Goal: Information Seeking & Learning: Learn about a topic

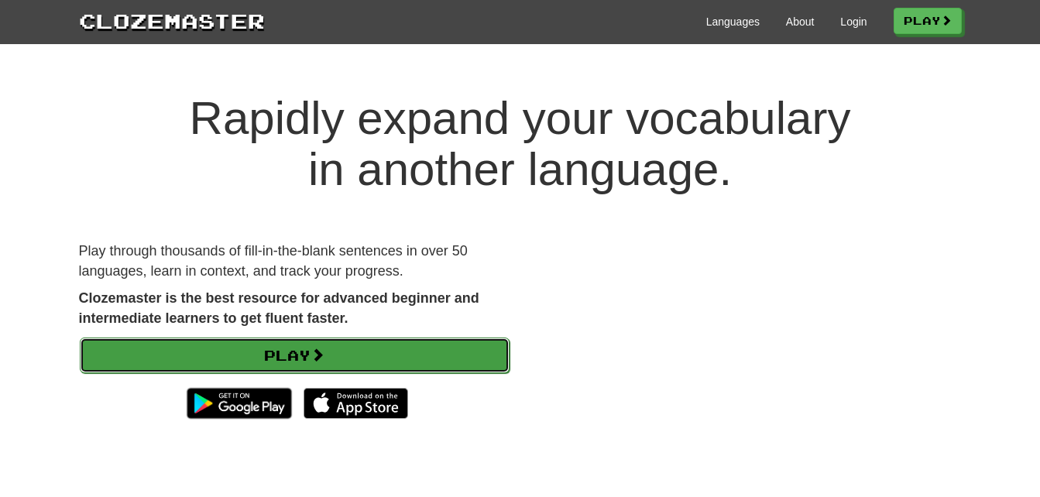
click at [413, 355] on link "Play" at bounding box center [295, 356] width 430 height 36
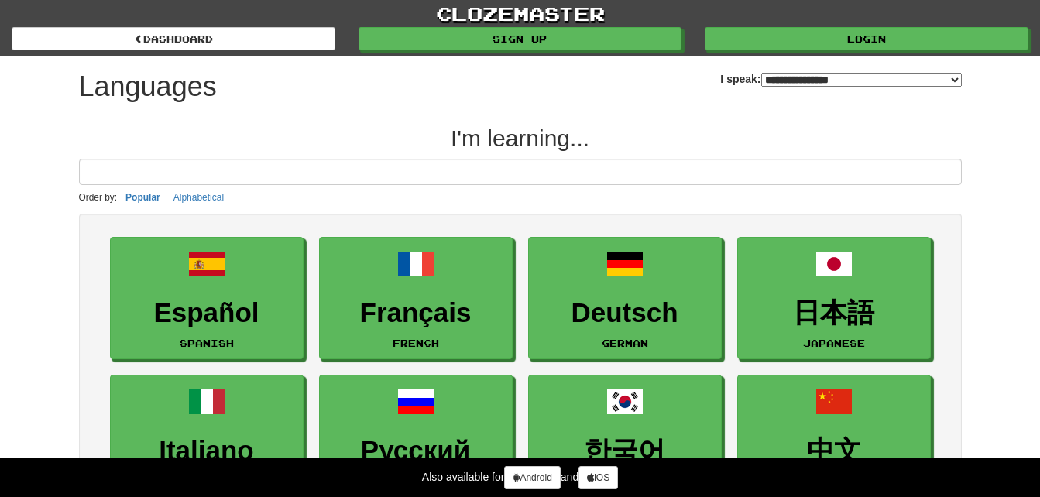
select select "*******"
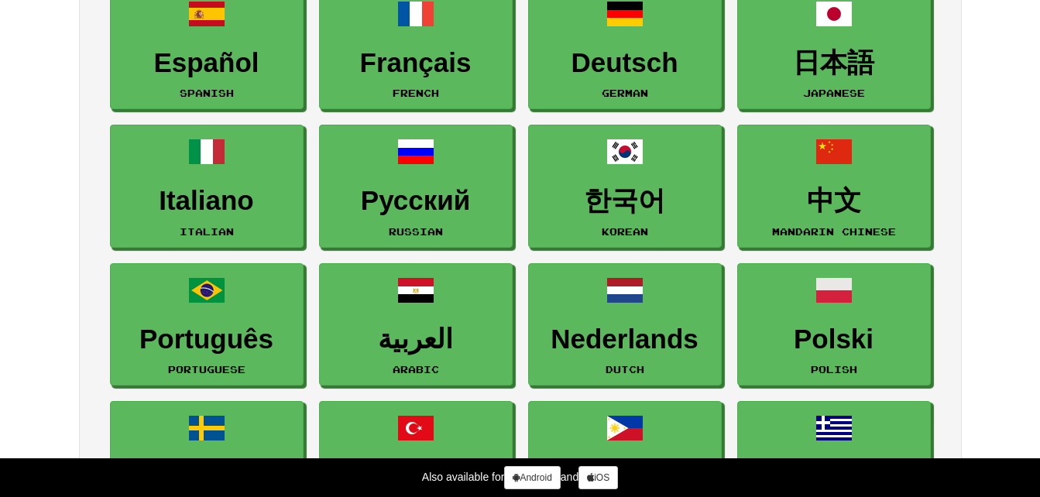
scroll to position [244, 0]
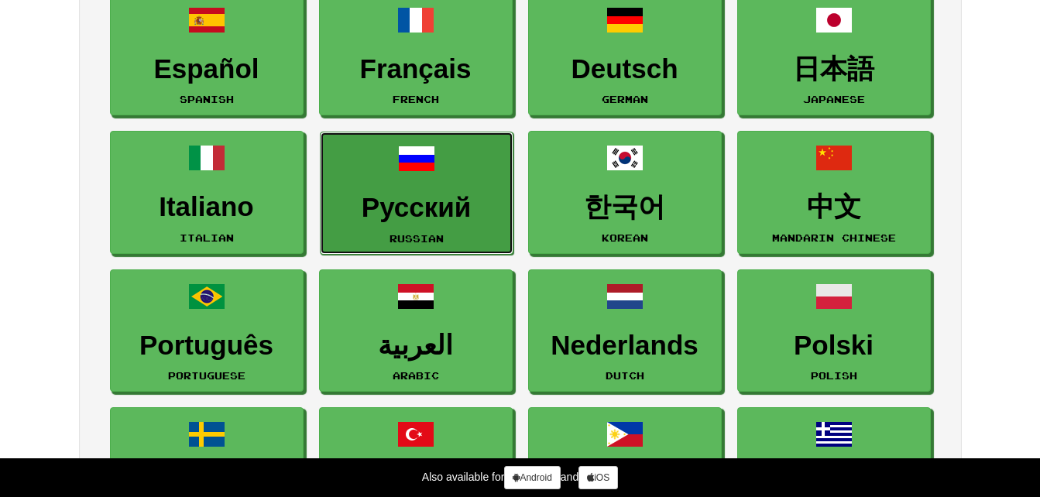
click at [458, 178] on link "Русский Russian" at bounding box center [417, 193] width 194 height 123
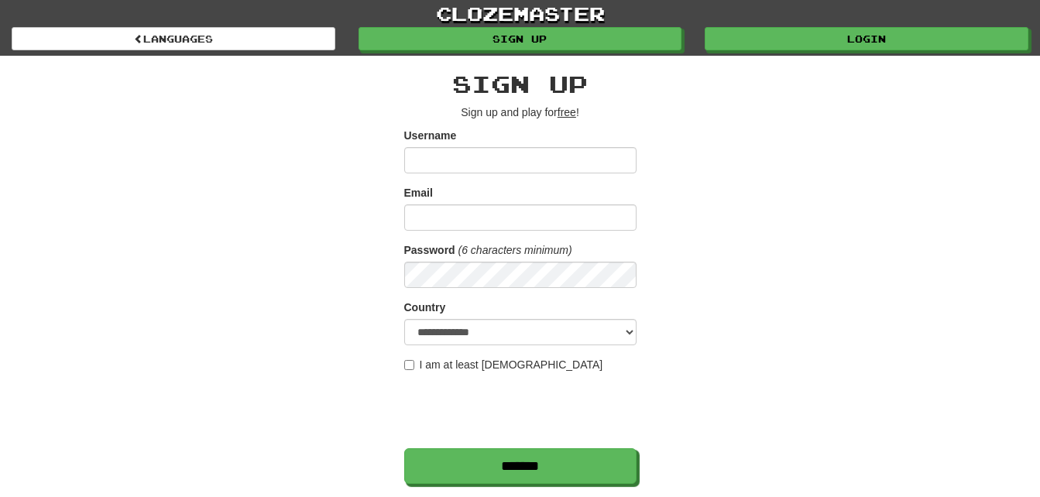
click at [482, 196] on div "Email" at bounding box center [520, 208] width 232 height 46
click at [407, 359] on label "I am at least 16 years old" at bounding box center [503, 364] width 199 height 15
click at [459, 167] on input "Username" at bounding box center [520, 160] width 232 height 26
type input "**********"
click at [473, 218] on input "Email" at bounding box center [520, 217] width 232 height 26
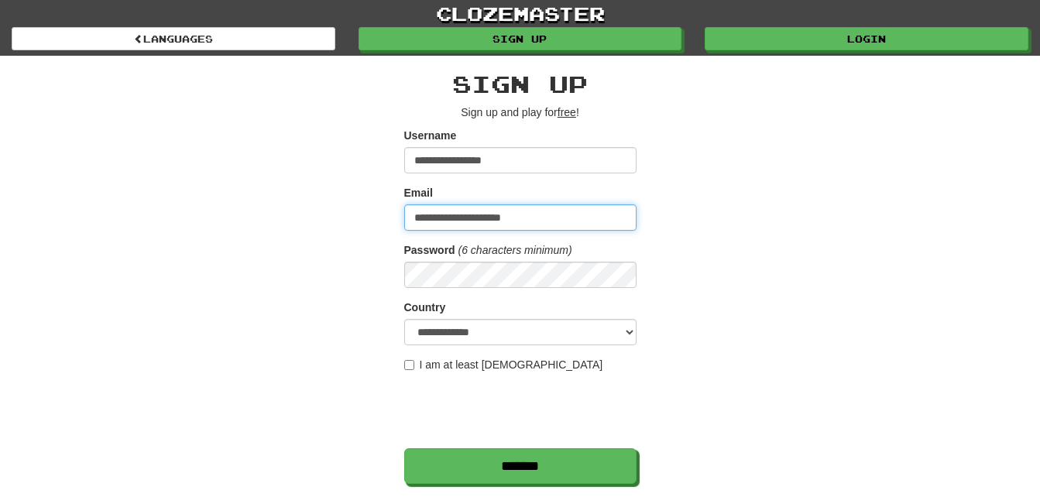
type input "**********"
click at [483, 490] on div "**********" at bounding box center [520, 330] width 232 height 518
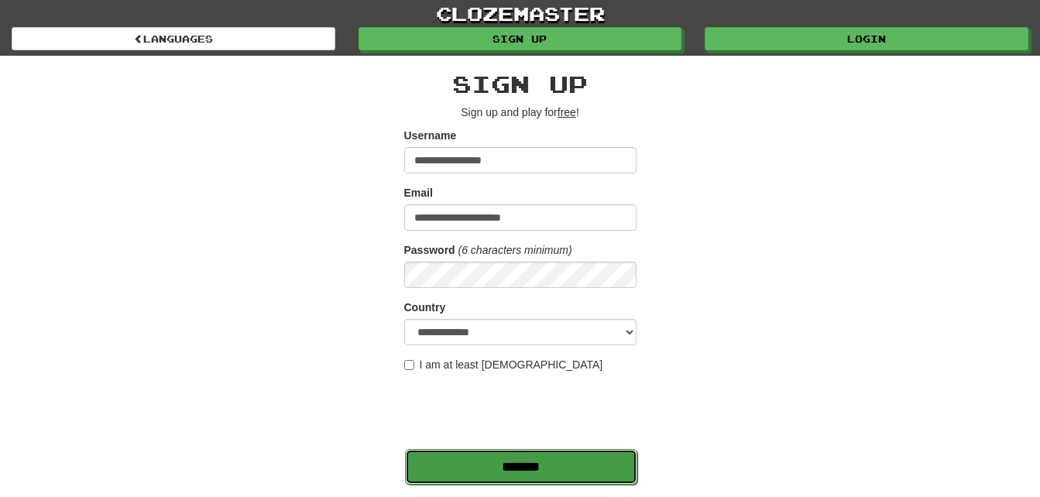
click at [491, 469] on input "*******" at bounding box center [521, 467] width 232 height 36
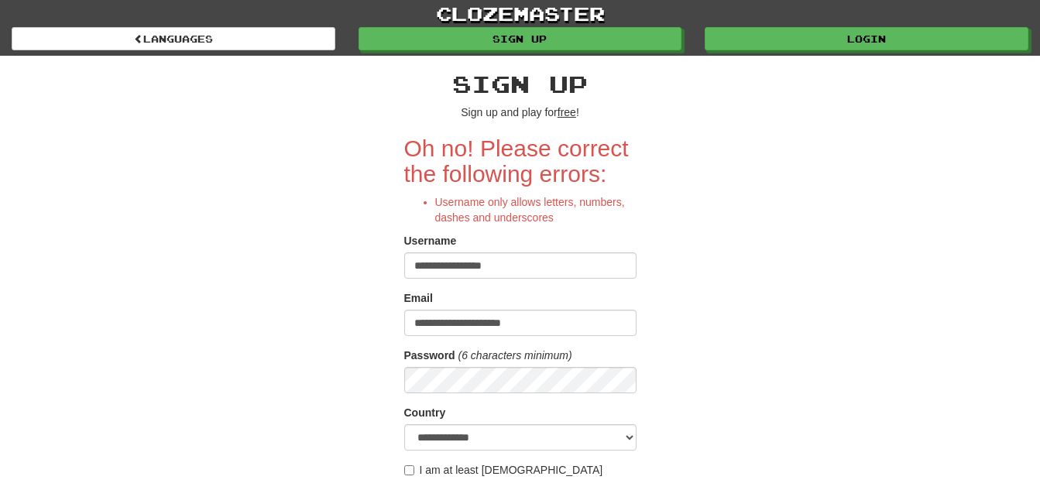
click at [547, 271] on input "**********" at bounding box center [520, 265] width 232 height 26
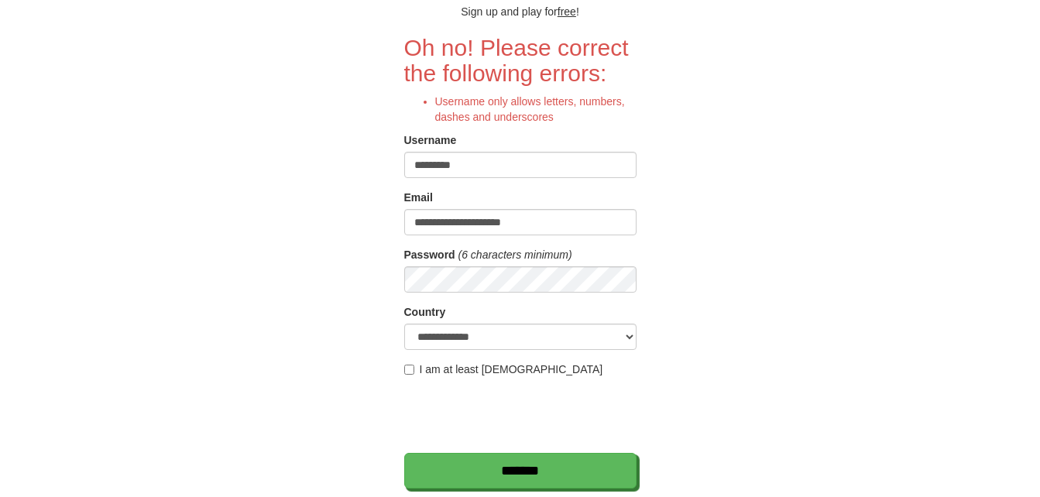
scroll to position [91, 0]
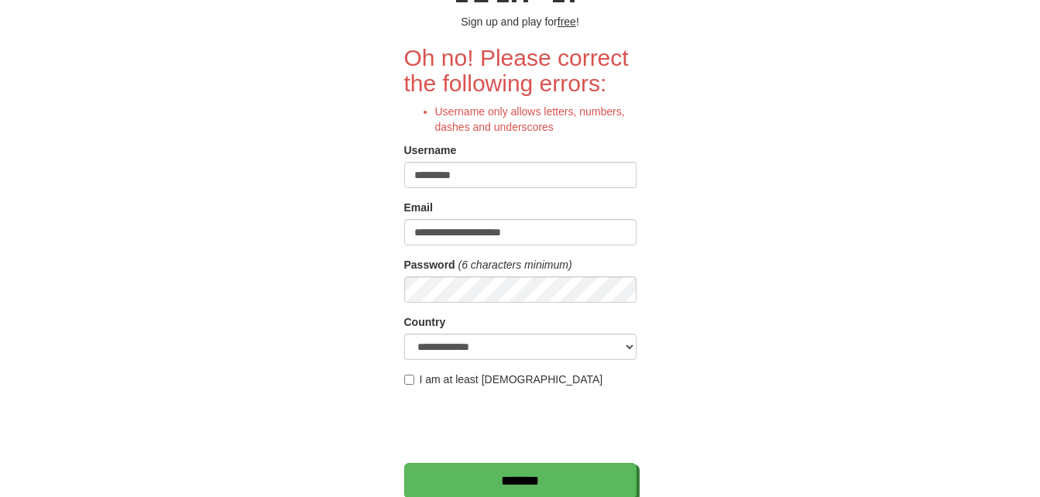
type input "*********"
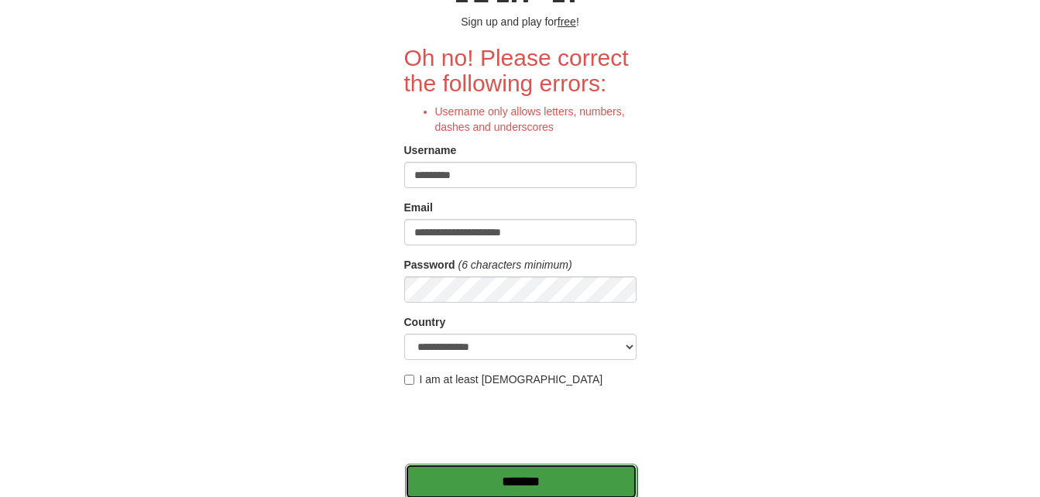
click at [464, 472] on input "*******" at bounding box center [521, 482] width 232 height 36
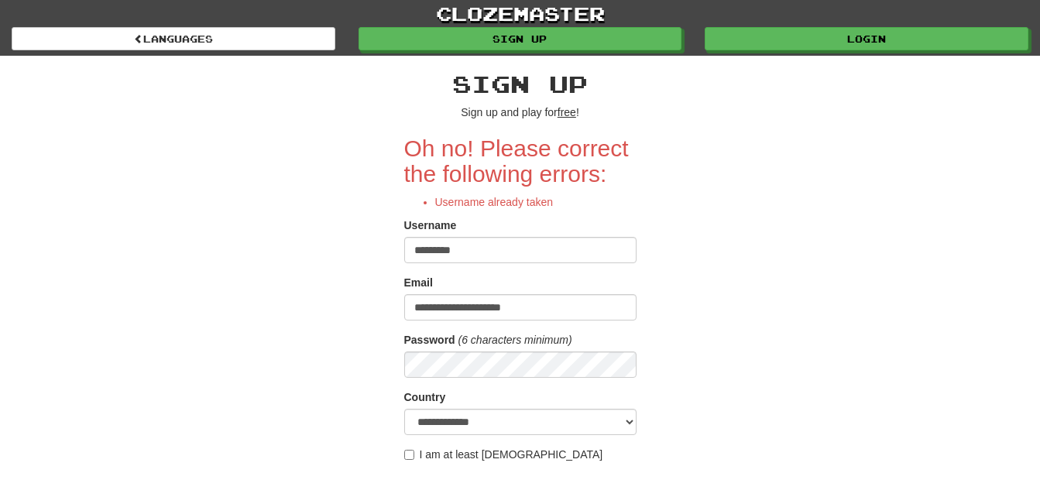
click at [516, 241] on input "*********" at bounding box center [520, 250] width 232 height 26
type input "*"
type input "*****"
click at [565, 379] on form "**********" at bounding box center [520, 355] width 232 height 438
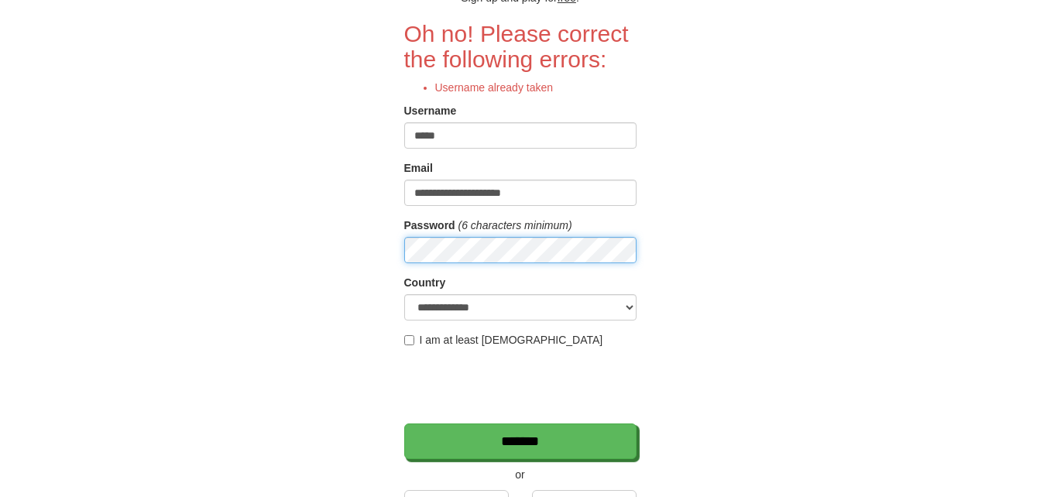
scroll to position [317, 0]
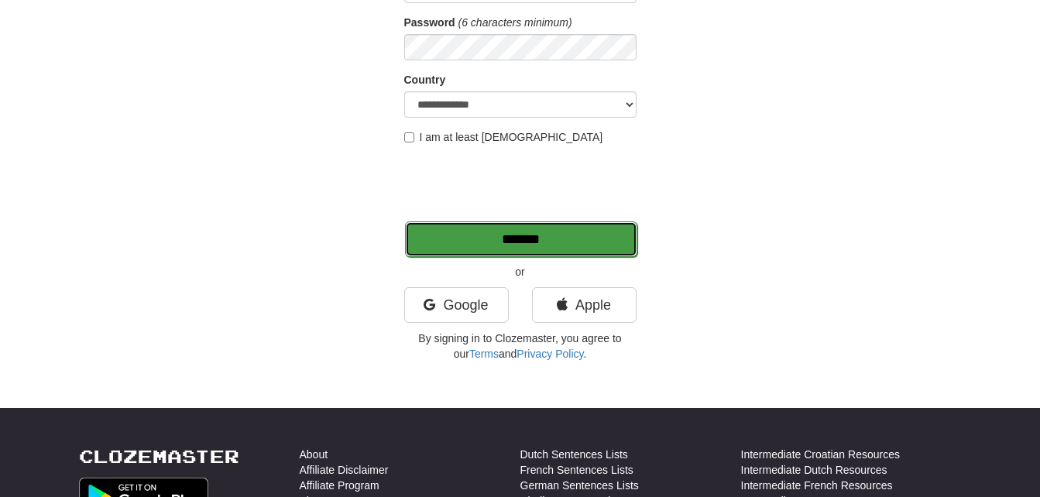
click at [537, 230] on input "*******" at bounding box center [521, 239] width 232 height 36
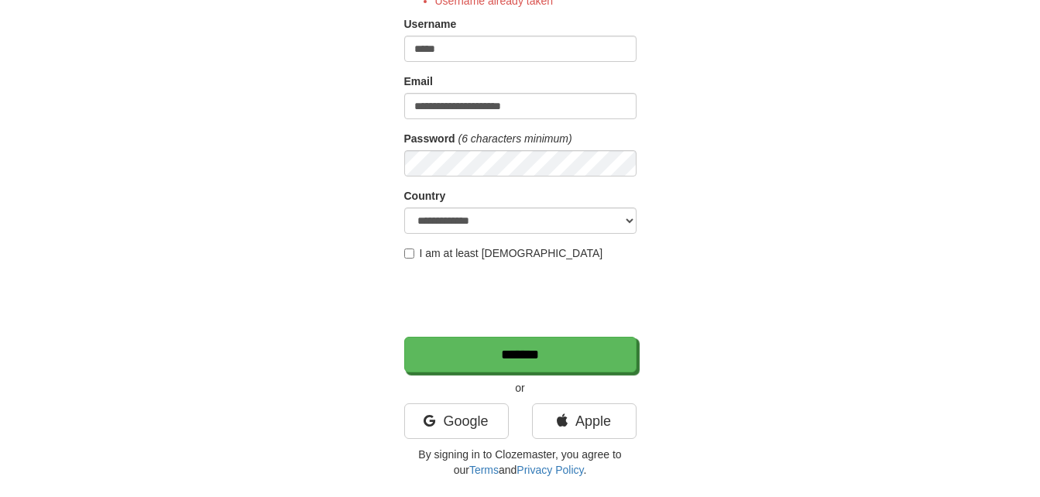
scroll to position [195, 0]
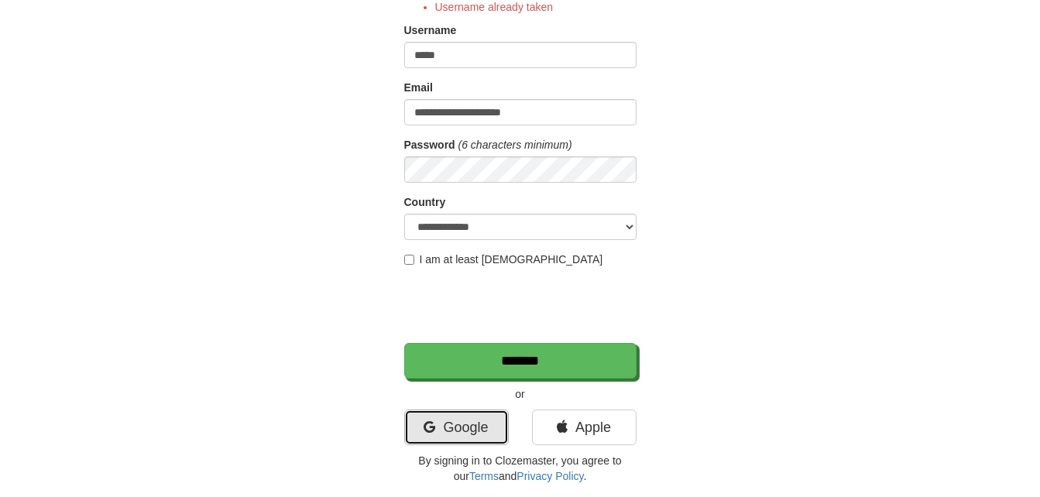
click at [434, 424] on link "Google" at bounding box center [456, 428] width 105 height 36
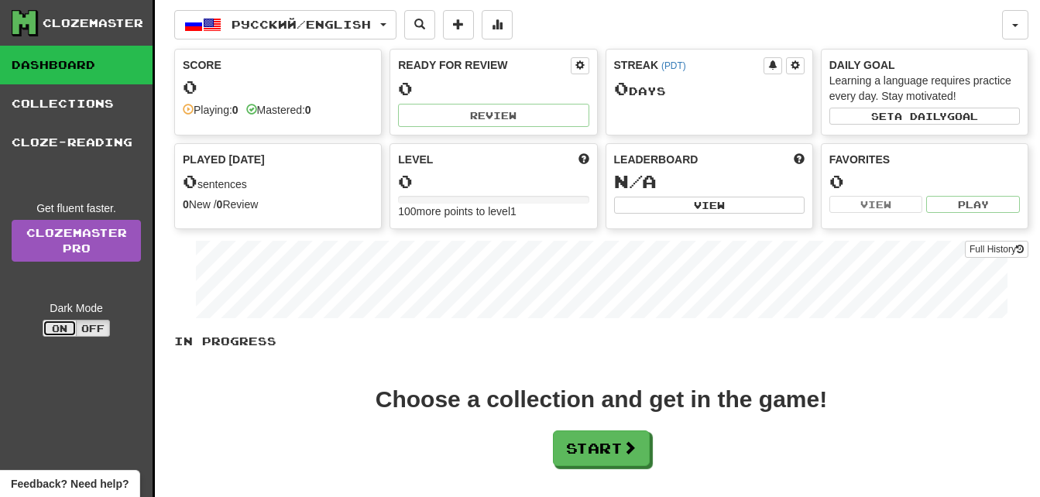
click at [70, 324] on button "On" at bounding box center [60, 328] width 34 height 17
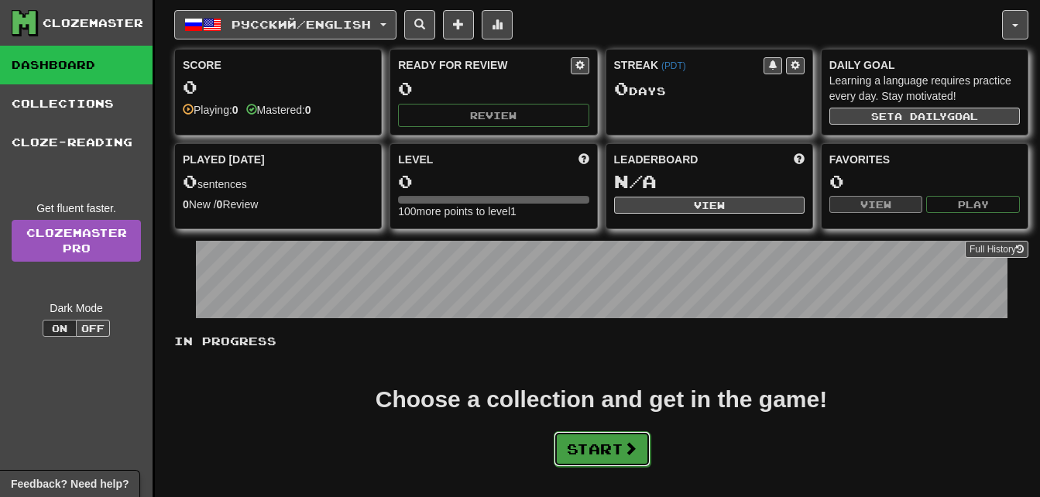
click at [645, 448] on button "Start" at bounding box center [602, 449] width 97 height 36
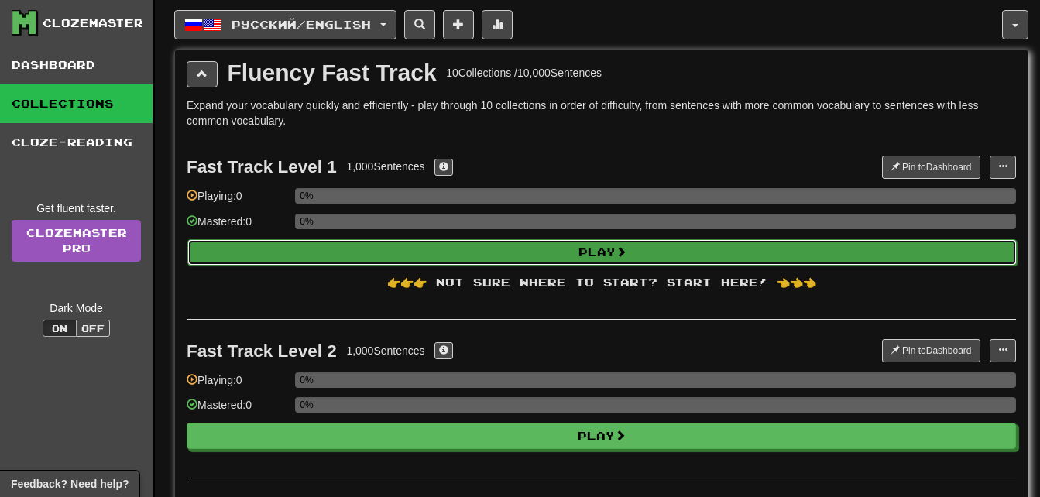
click at [356, 246] on button "Play" at bounding box center [601, 252] width 829 height 26
select select "**"
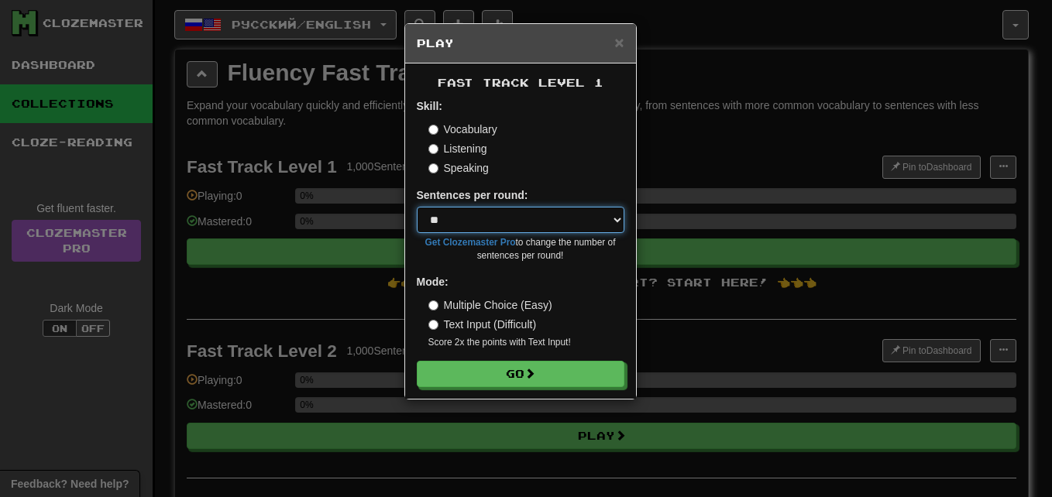
click at [483, 211] on select "* ** ** ** ** ** *** ********" at bounding box center [521, 220] width 208 height 26
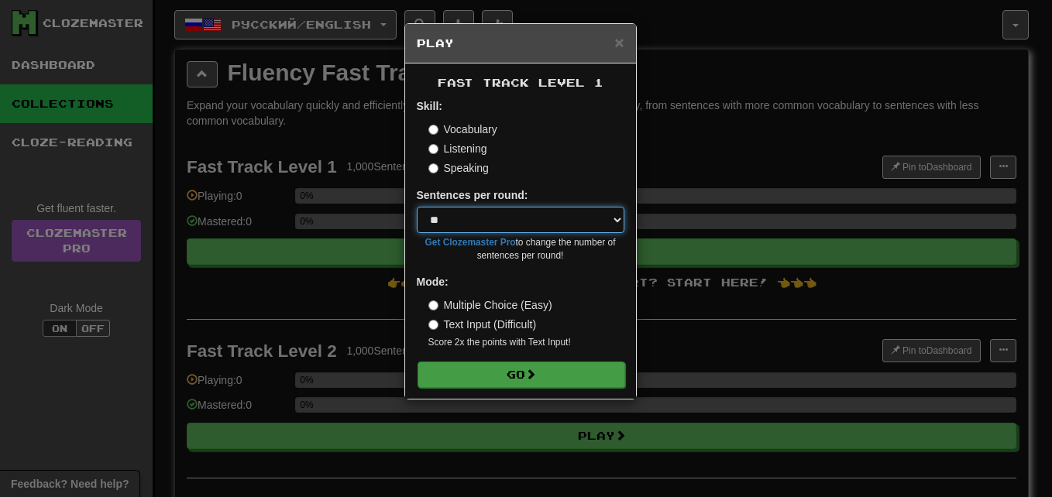
click at [417, 207] on select "* ** ** ** ** ** *** ********" at bounding box center [521, 220] width 208 height 26
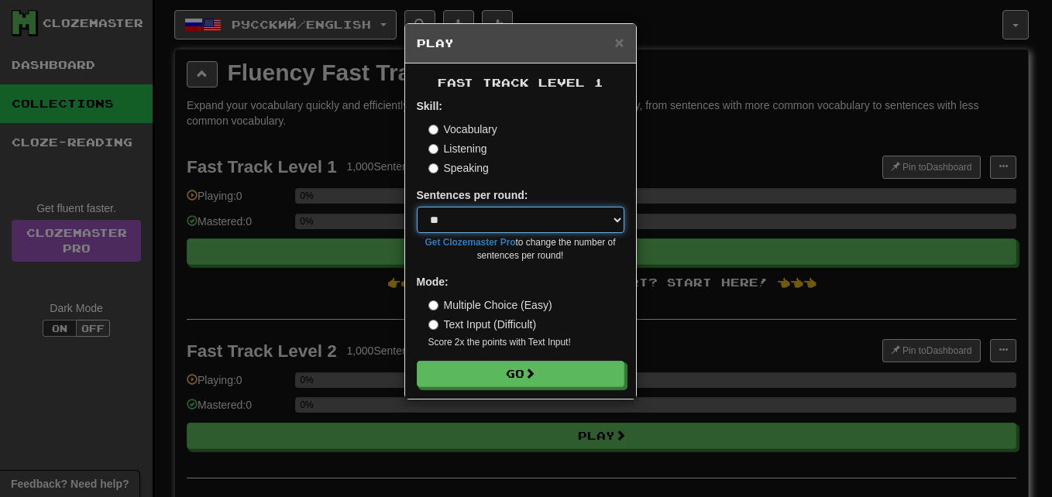
click at [448, 218] on select "* ** ** ** ** ** *** ********" at bounding box center [521, 220] width 208 height 26
click at [471, 218] on select "* ** ** ** ** ** *** ********" at bounding box center [521, 220] width 208 height 26
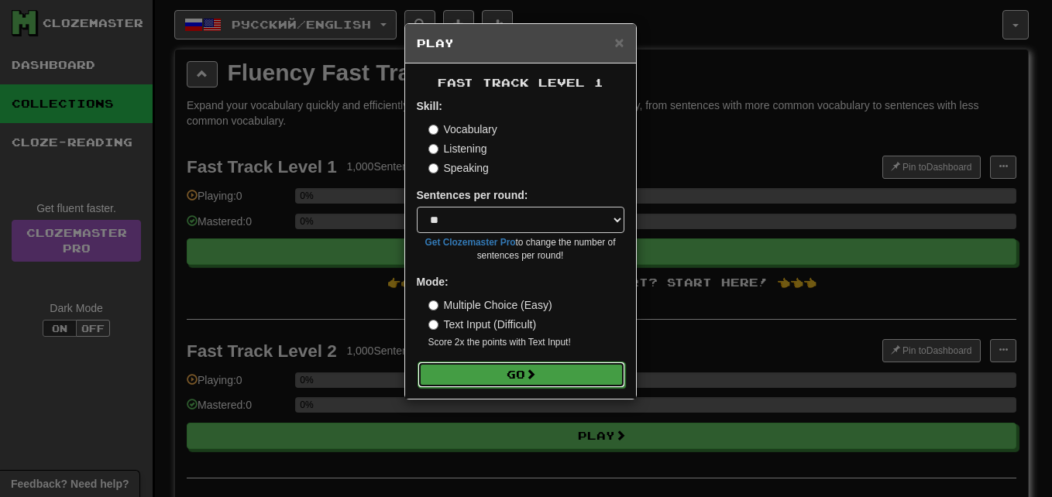
click at [534, 365] on button "Go" at bounding box center [521, 375] width 208 height 26
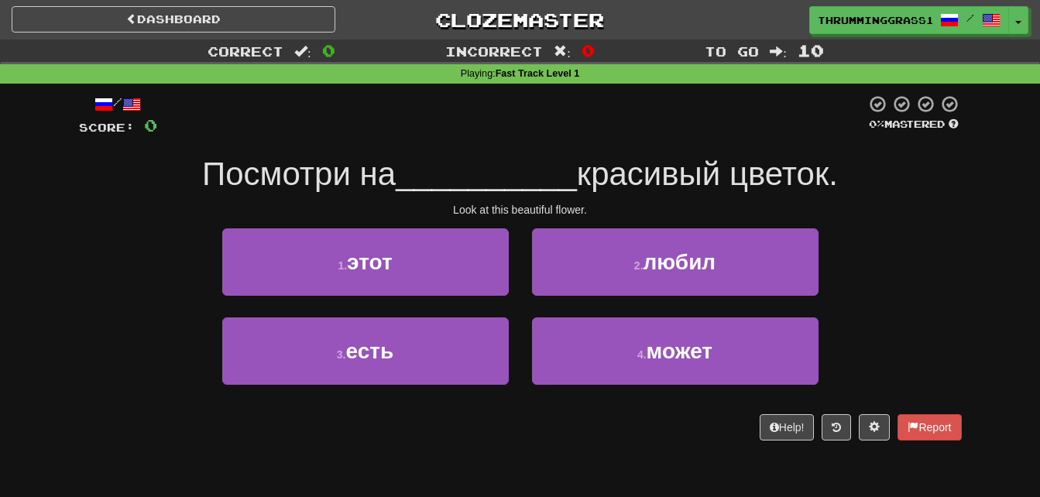
click at [486, 206] on div "Look at this beautiful flower." at bounding box center [520, 209] width 883 height 15
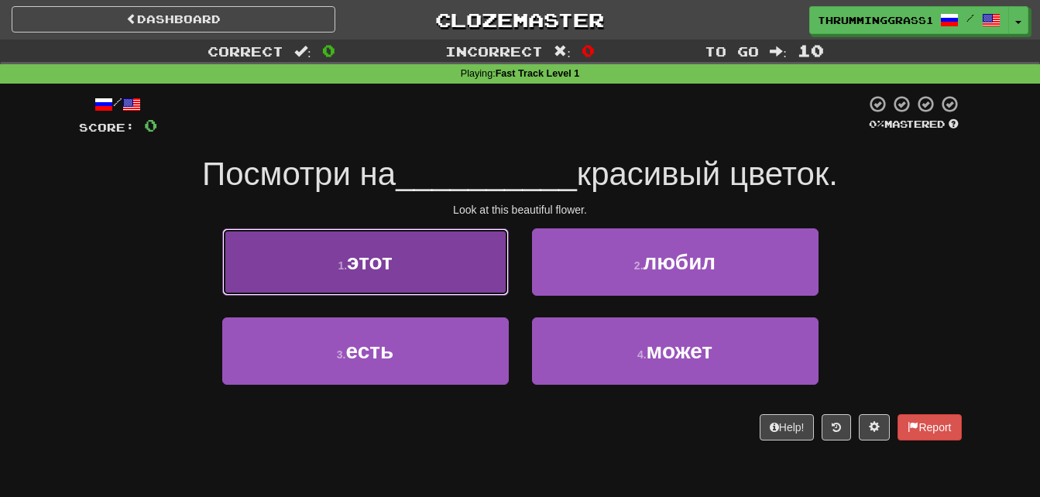
click at [342, 270] on small "1 ." at bounding box center [342, 265] width 9 height 12
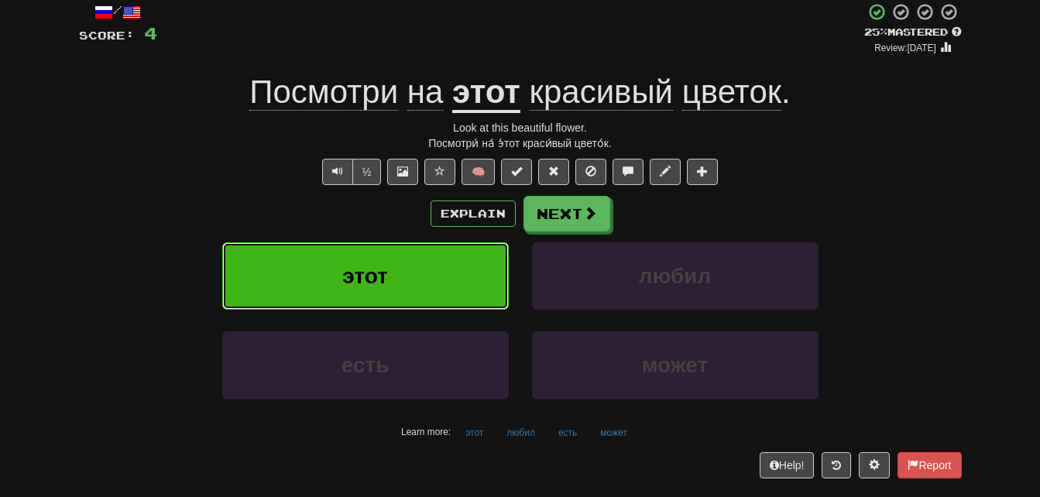
scroll to position [88, 0]
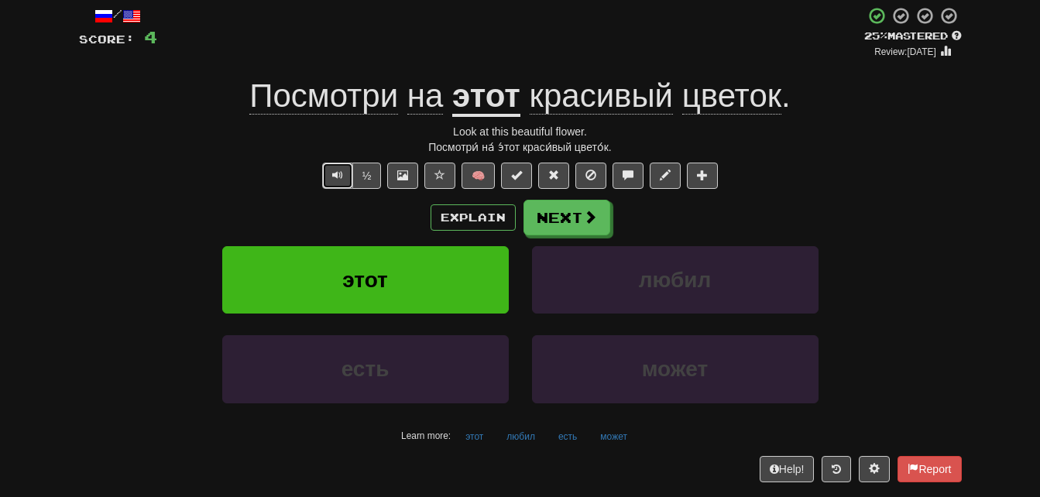
click at [324, 180] on button "Text-to-speech controls" at bounding box center [337, 176] width 31 height 26
click at [256, 94] on span "Посмотри" at bounding box center [323, 95] width 149 height 37
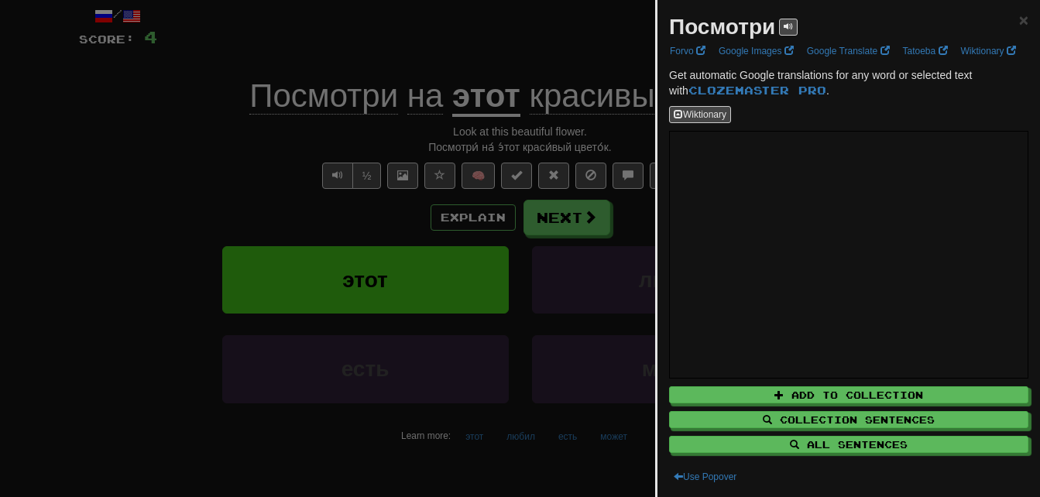
click at [328, 197] on div at bounding box center [520, 248] width 1040 height 497
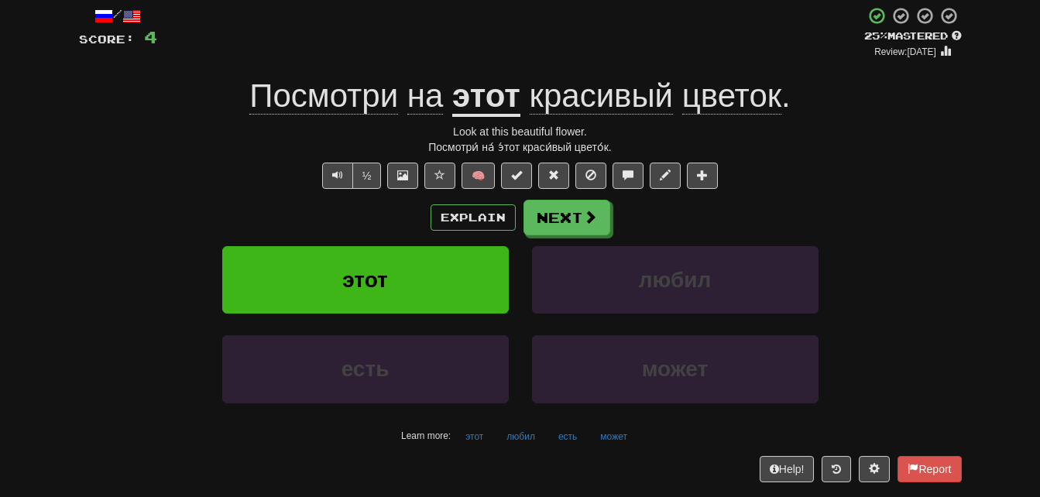
click at [350, 97] on span "Посмотри" at bounding box center [323, 95] width 149 height 37
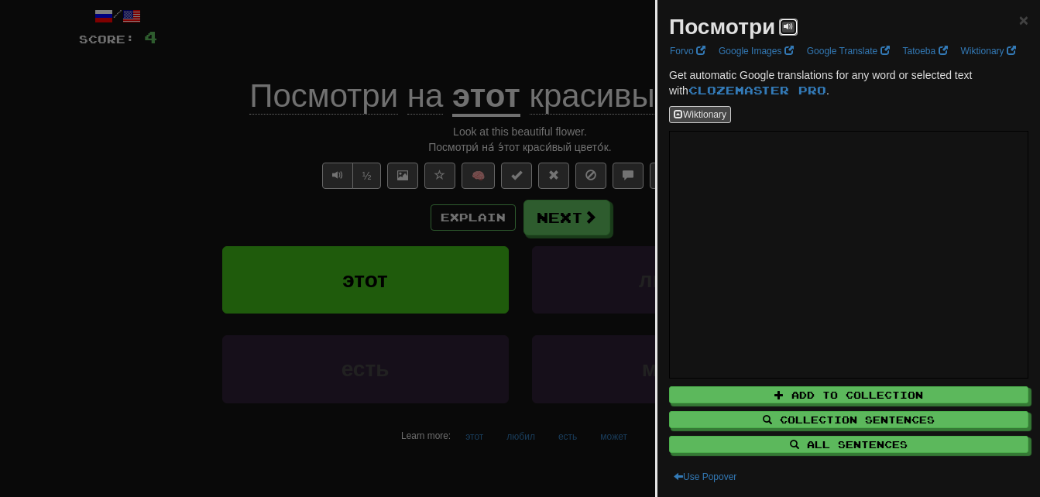
click at [781, 23] on button at bounding box center [788, 27] width 19 height 17
click at [791, 22] on span at bounding box center [788, 26] width 9 height 9
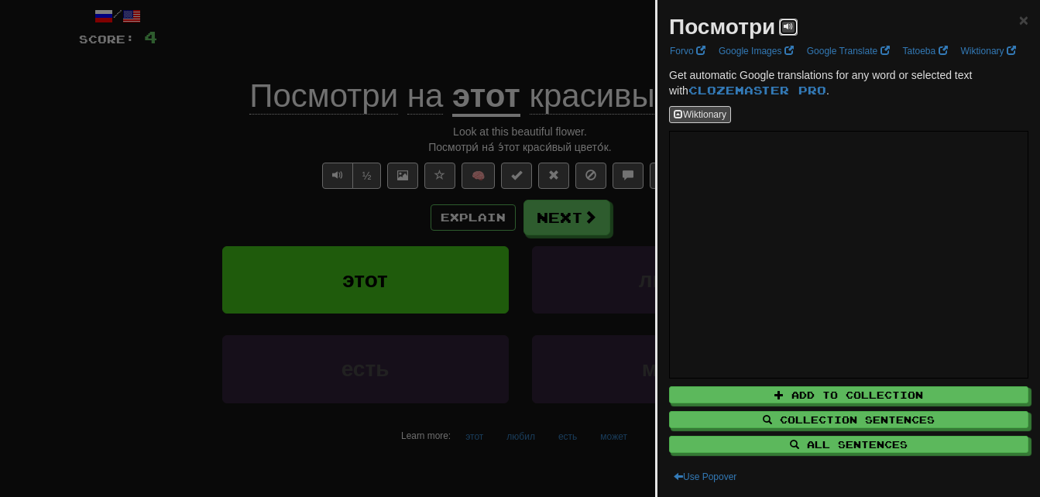
click at [791, 22] on span at bounding box center [788, 26] width 9 height 9
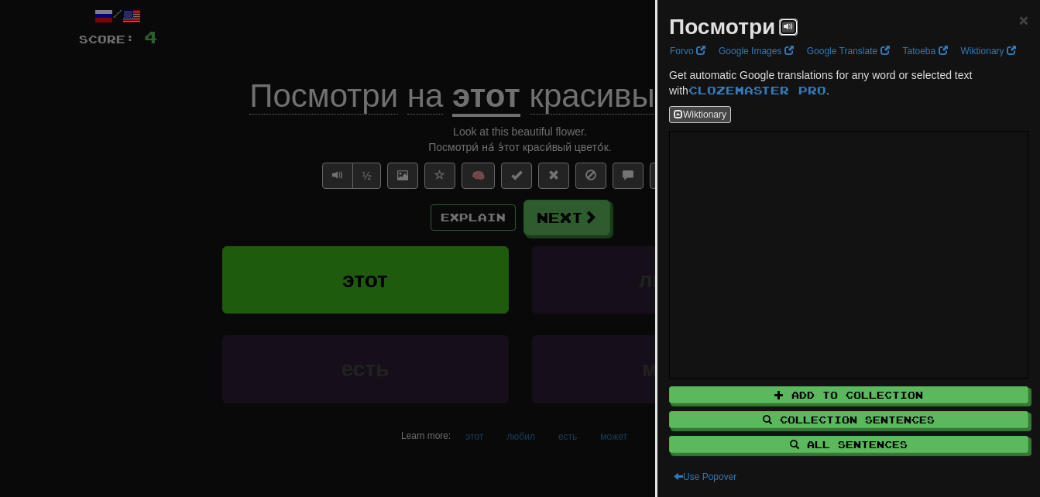
click at [791, 22] on span at bounding box center [788, 26] width 9 height 9
click at [788, 31] on span at bounding box center [788, 26] width 9 height 9
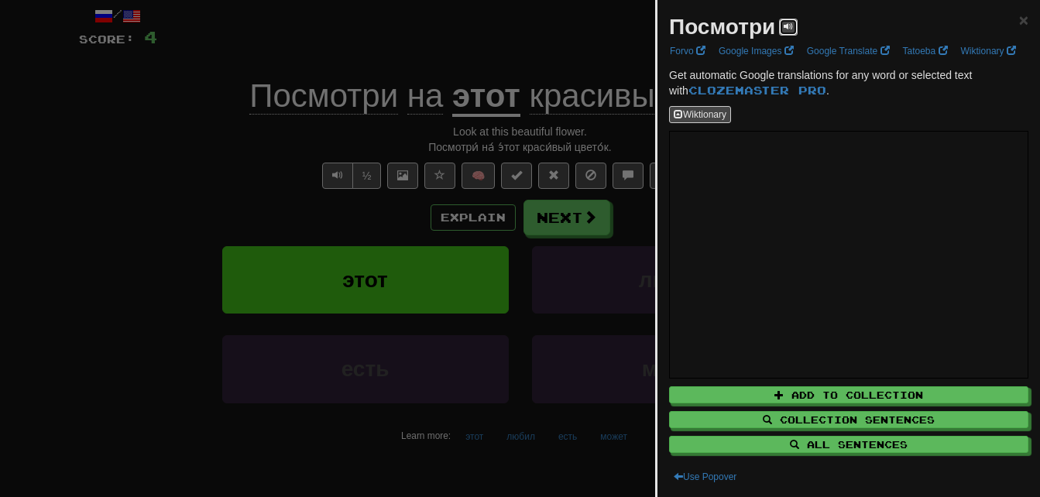
click at [787, 33] on button at bounding box center [788, 27] width 19 height 17
click at [488, 46] on div at bounding box center [520, 248] width 1040 height 497
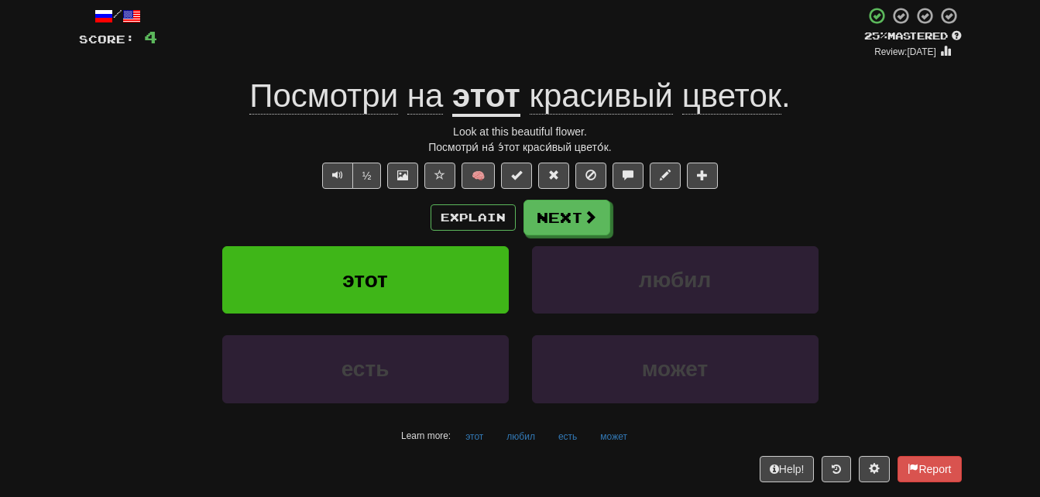
click at [431, 113] on span "на" at bounding box center [425, 95] width 36 height 37
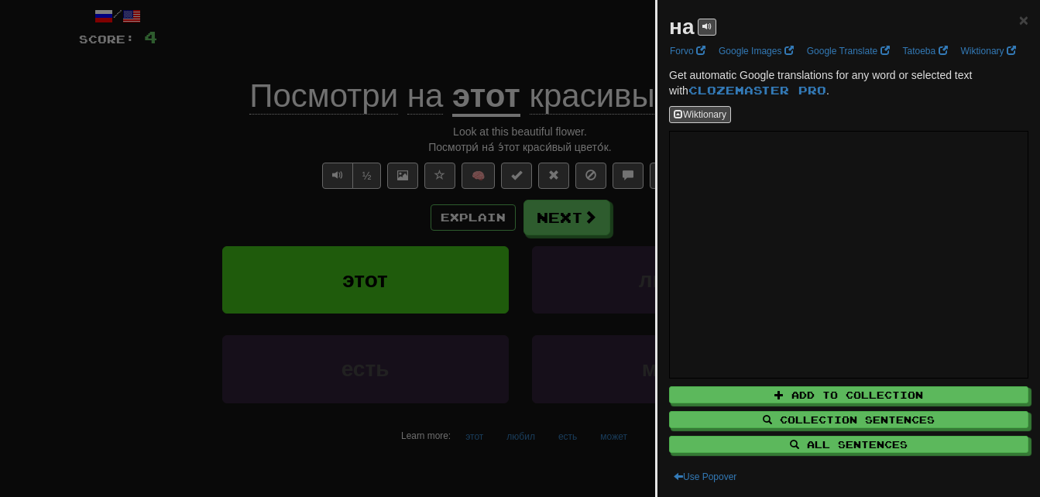
click at [696, 29] on div "на" at bounding box center [692, 27] width 47 height 31
click at [530, 19] on div at bounding box center [520, 248] width 1040 height 497
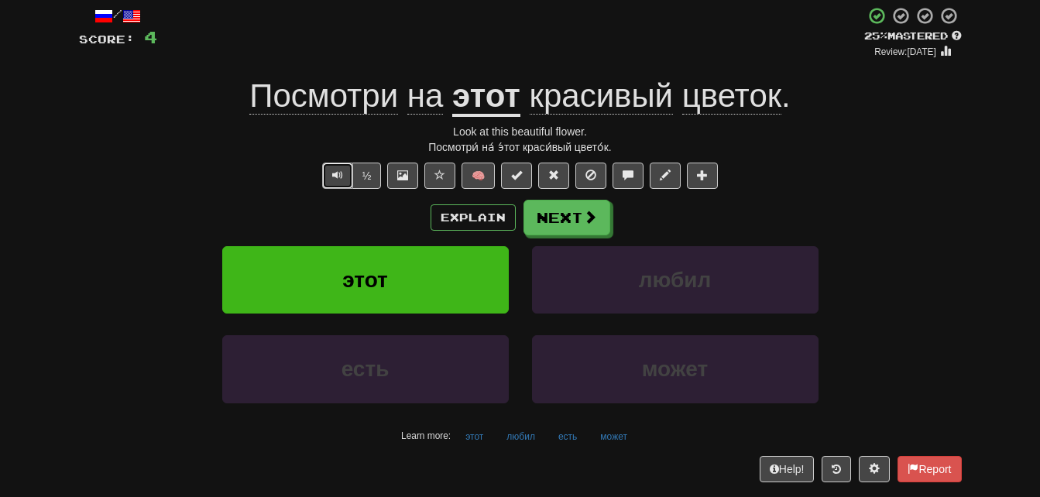
click at [328, 170] on button "Text-to-speech controls" at bounding box center [337, 176] width 31 height 26
click at [367, 170] on button "½" at bounding box center [366, 176] width 29 height 26
click at [362, 187] on button "½" at bounding box center [366, 176] width 29 height 26
click at [362, 168] on button "½" at bounding box center [366, 176] width 29 height 26
click at [474, 113] on u "этот" at bounding box center [486, 96] width 68 height 39
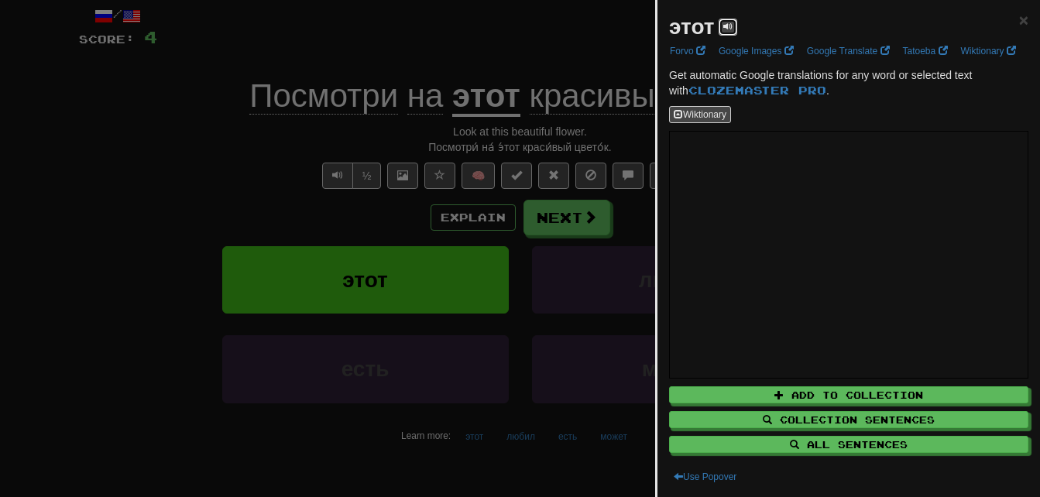
click at [726, 28] on span at bounding box center [727, 26] width 9 height 9
click at [609, 29] on div at bounding box center [520, 248] width 1040 height 497
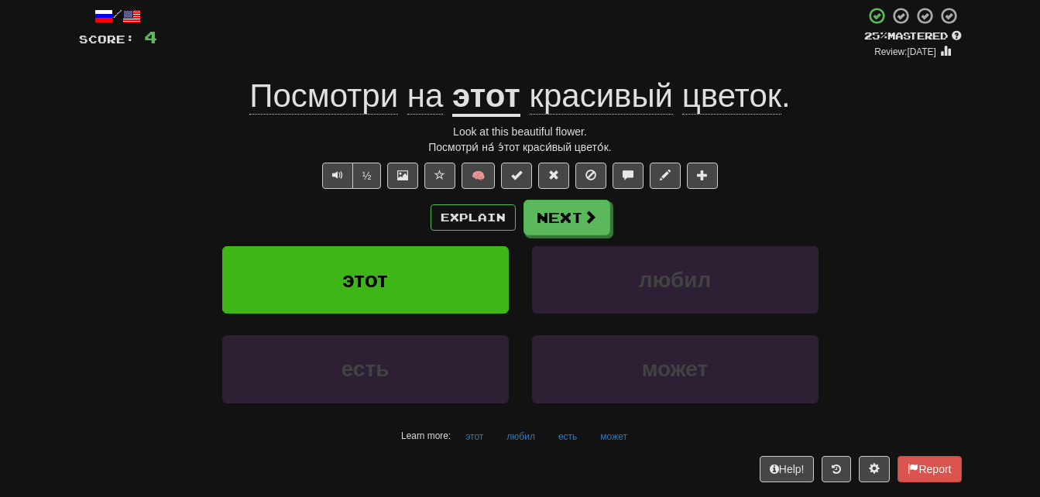
click at [391, 98] on span "Посмотри" at bounding box center [323, 95] width 149 height 37
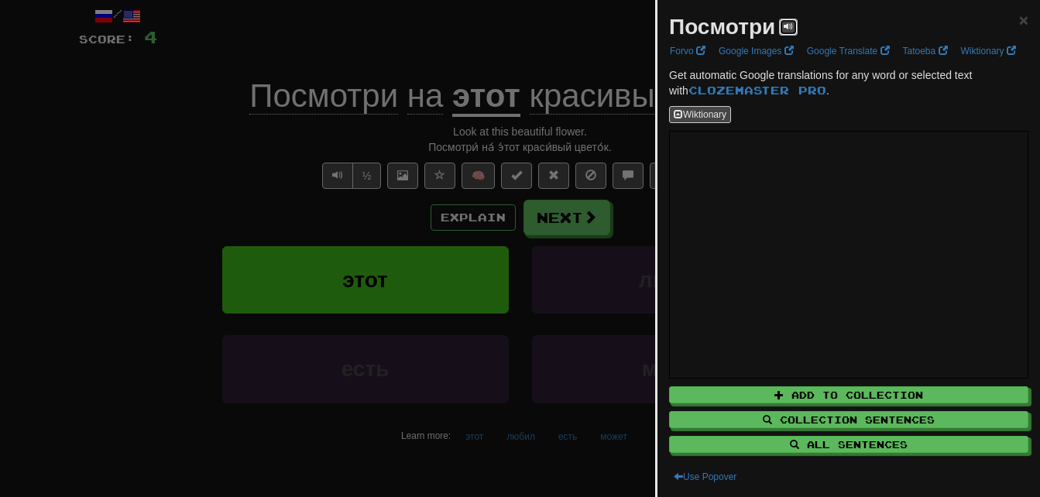
click at [788, 26] on span at bounding box center [788, 26] width 9 height 9
click at [565, 48] on div at bounding box center [520, 248] width 1040 height 497
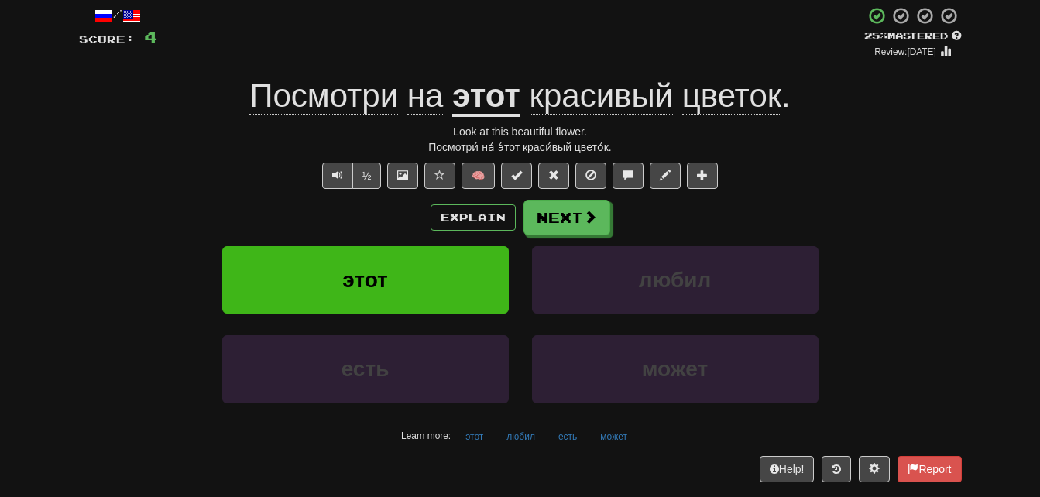
click at [427, 105] on span "на" at bounding box center [425, 95] width 36 height 37
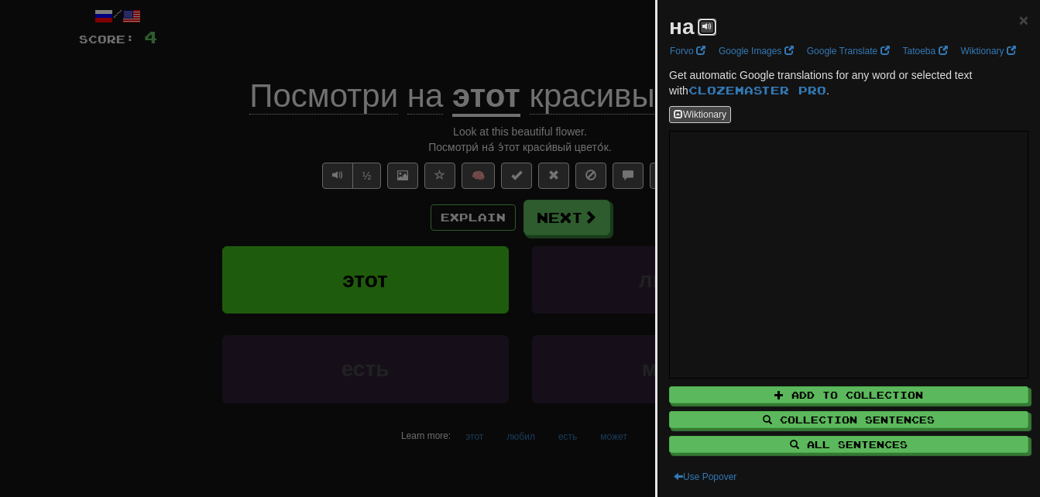
click at [712, 29] on span at bounding box center [706, 26] width 9 height 9
click at [712, 31] on button at bounding box center [707, 27] width 19 height 17
click at [593, 69] on div at bounding box center [520, 248] width 1040 height 497
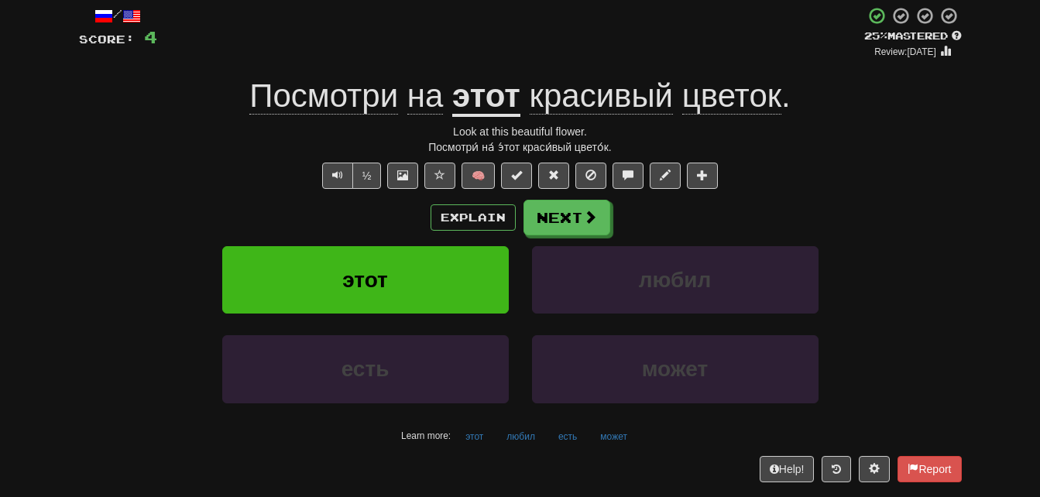
click at [510, 101] on u "этот" at bounding box center [486, 96] width 68 height 39
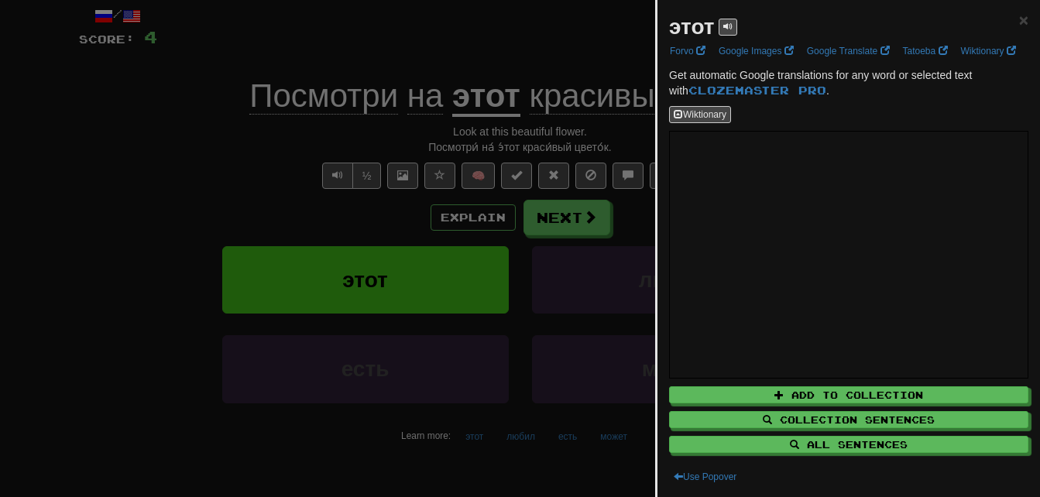
click at [560, 80] on div at bounding box center [520, 248] width 1040 height 497
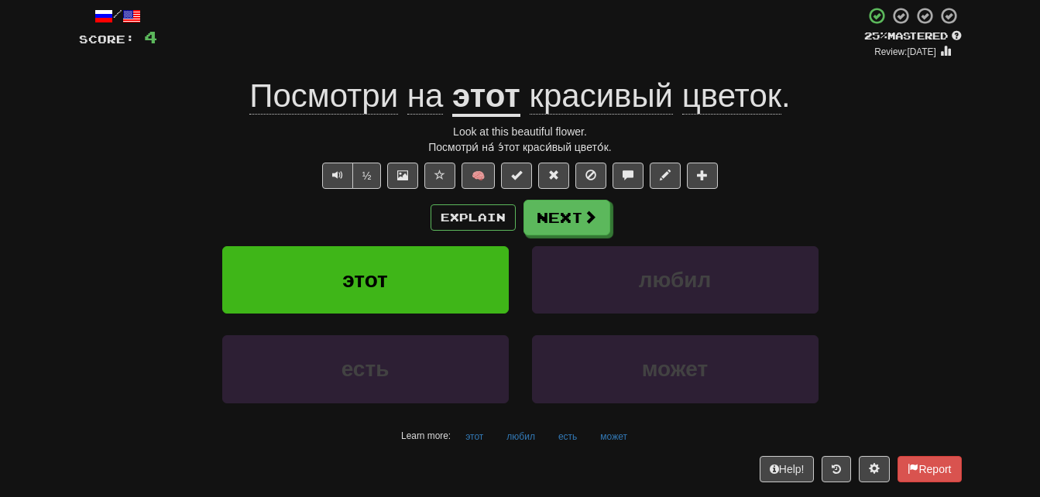
click at [582, 101] on span "красивый" at bounding box center [602, 95] width 144 height 37
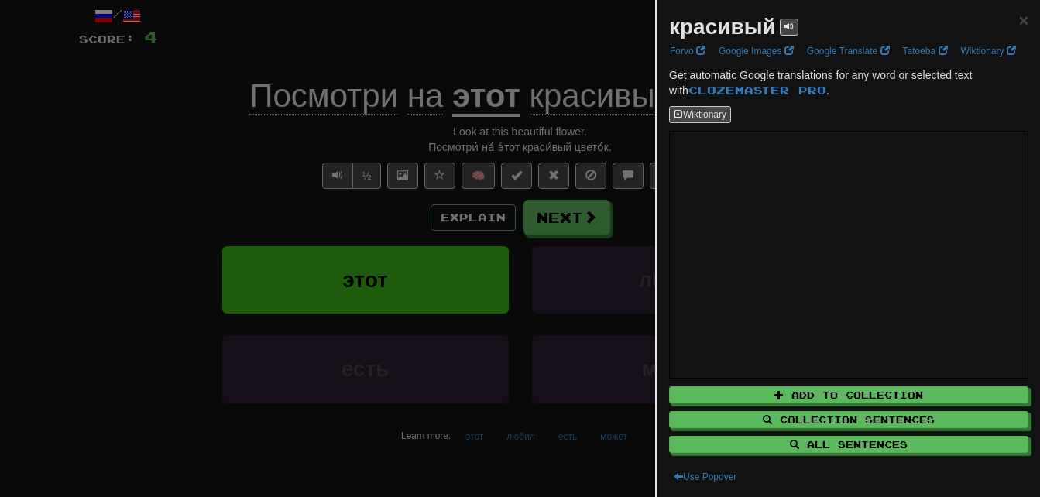
click at [781, 37] on div "красивый" at bounding box center [733, 27] width 129 height 31
click at [789, 28] on span at bounding box center [788, 26] width 9 height 9
click at [783, 19] on button at bounding box center [789, 27] width 19 height 17
click at [582, 149] on div at bounding box center [520, 248] width 1040 height 497
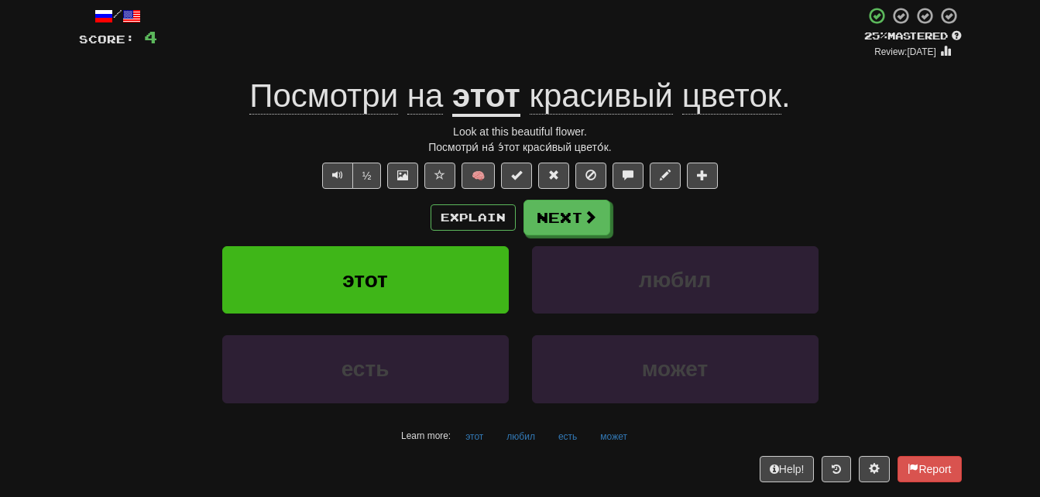
click at [708, 106] on span "цветок" at bounding box center [731, 95] width 99 height 37
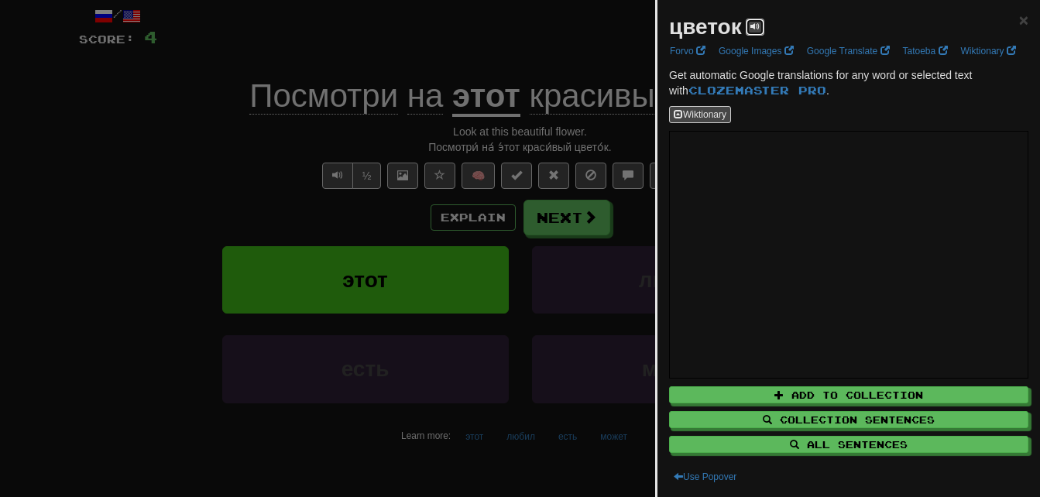
click at [757, 31] on span at bounding box center [754, 26] width 9 height 9
click at [549, 81] on div at bounding box center [520, 248] width 1040 height 497
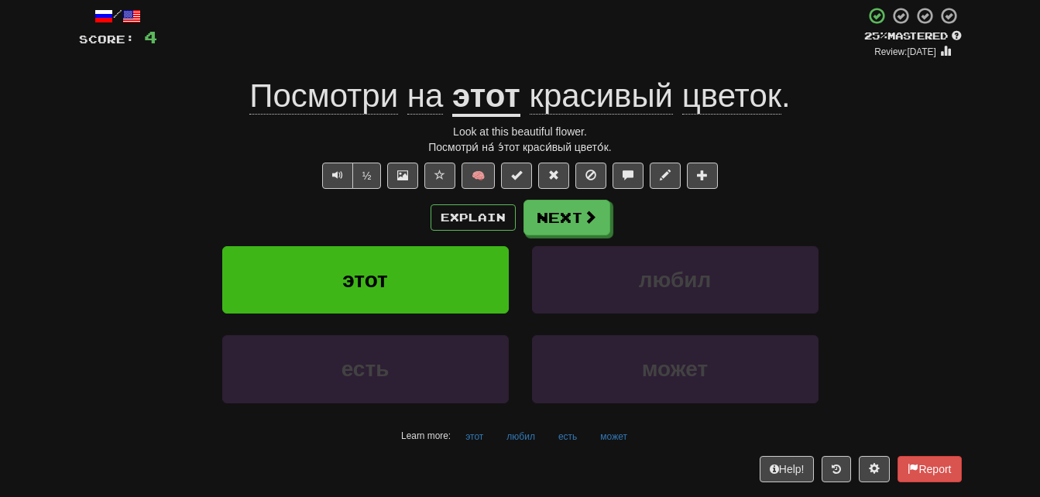
click at [330, 94] on span "Посмотри" at bounding box center [323, 95] width 149 height 37
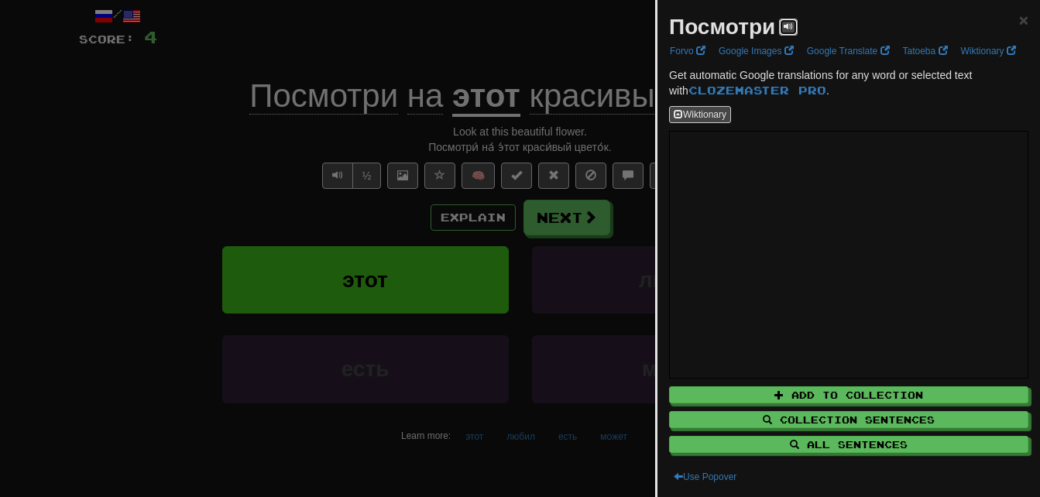
click at [793, 26] on span at bounding box center [788, 26] width 9 height 9
click at [556, 90] on div at bounding box center [520, 248] width 1040 height 497
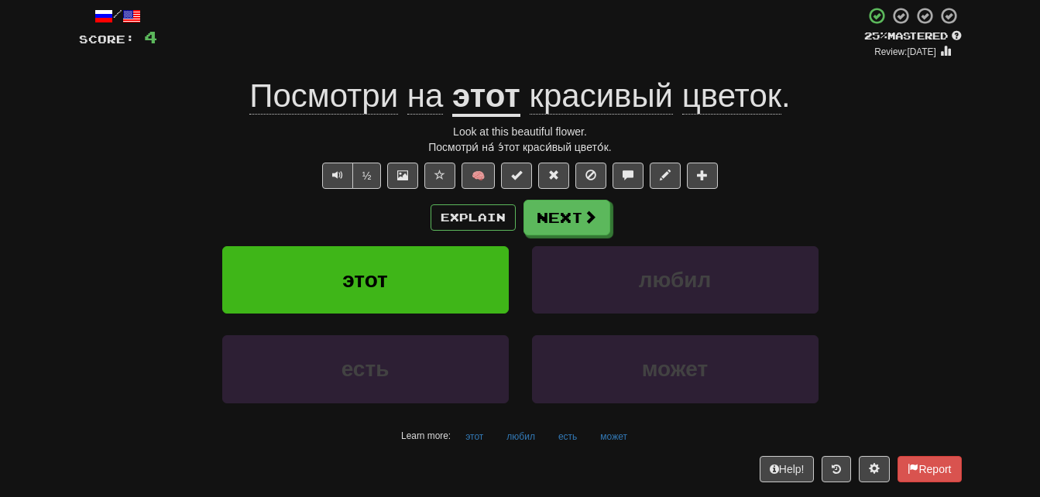
click at [578, 99] on span "красивый" at bounding box center [602, 95] width 144 height 37
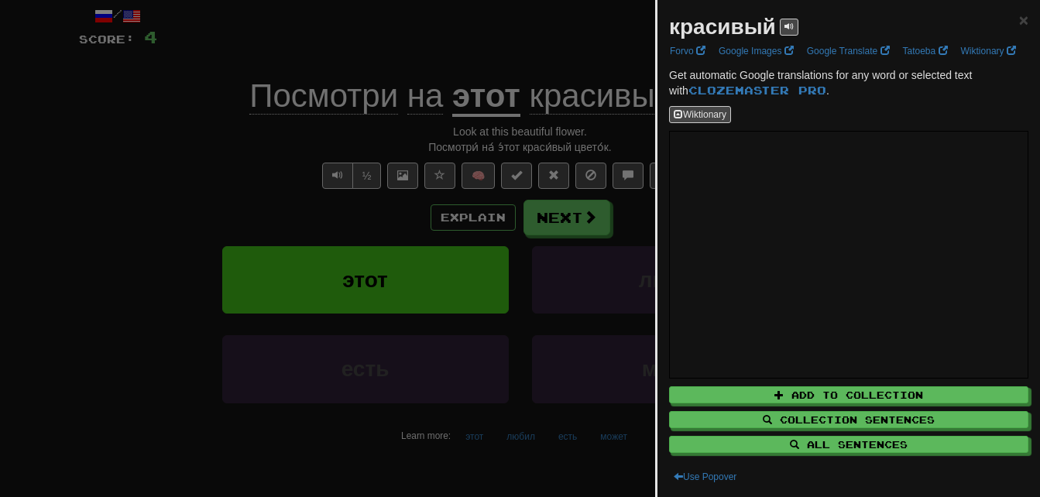
click at [587, 157] on div at bounding box center [520, 248] width 1040 height 497
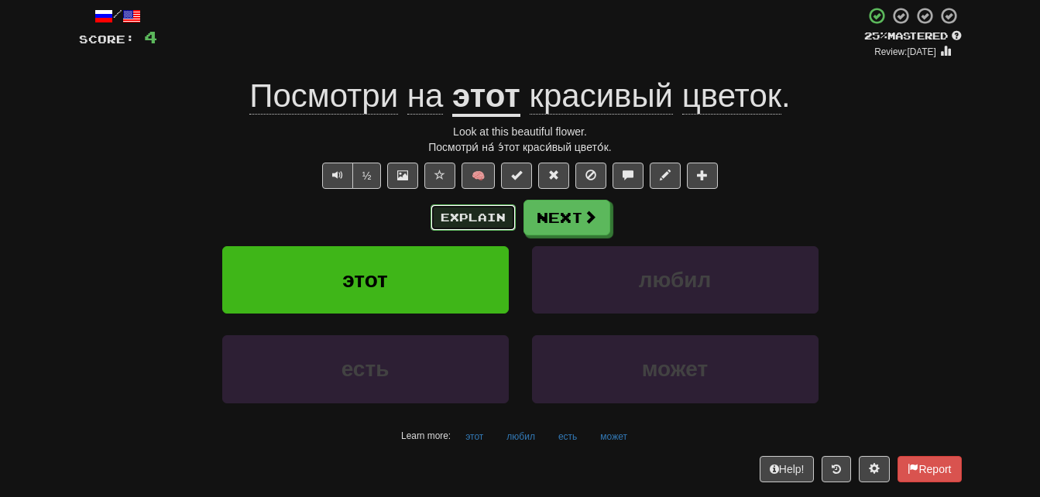
click at [490, 208] on button "Explain" at bounding box center [473, 217] width 85 height 26
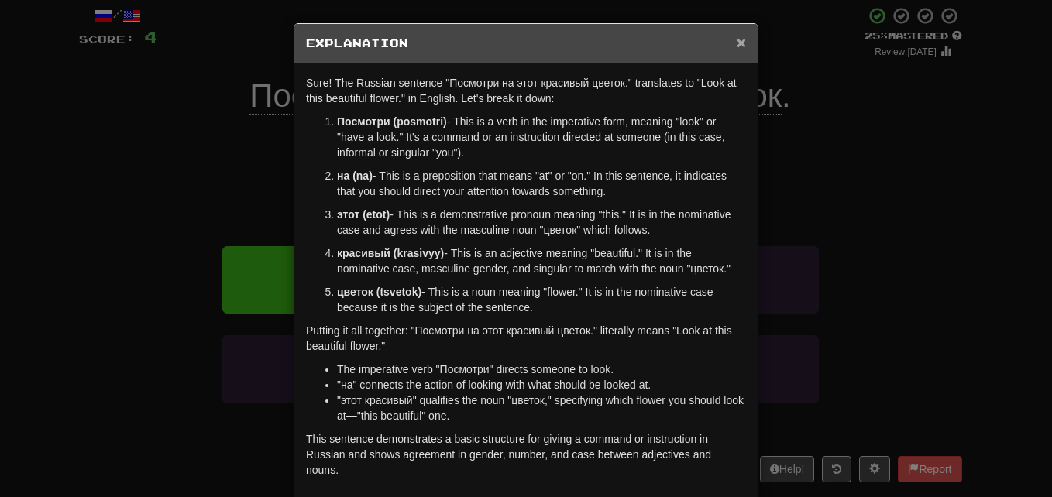
click at [740, 46] on span "×" at bounding box center [740, 42] width 9 height 18
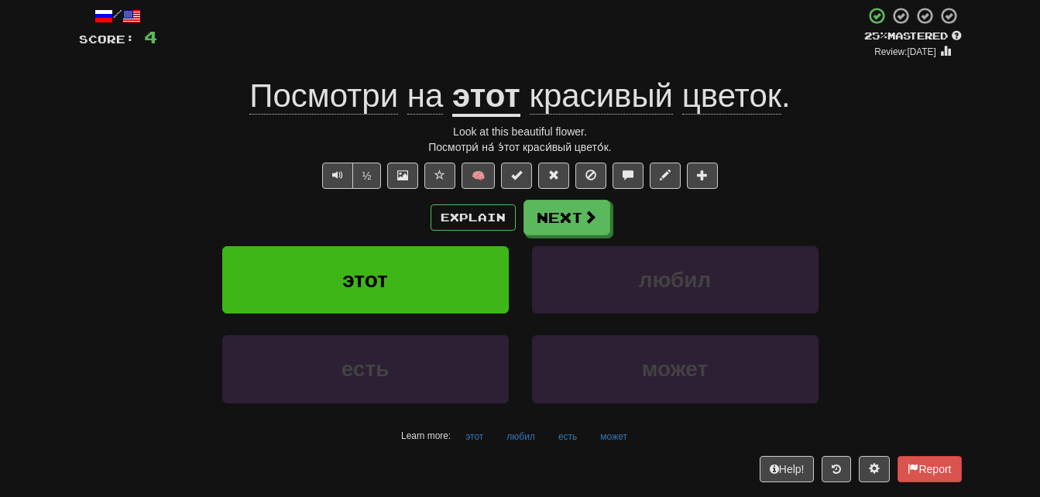
click at [294, 108] on span "Посмотри" at bounding box center [323, 95] width 149 height 37
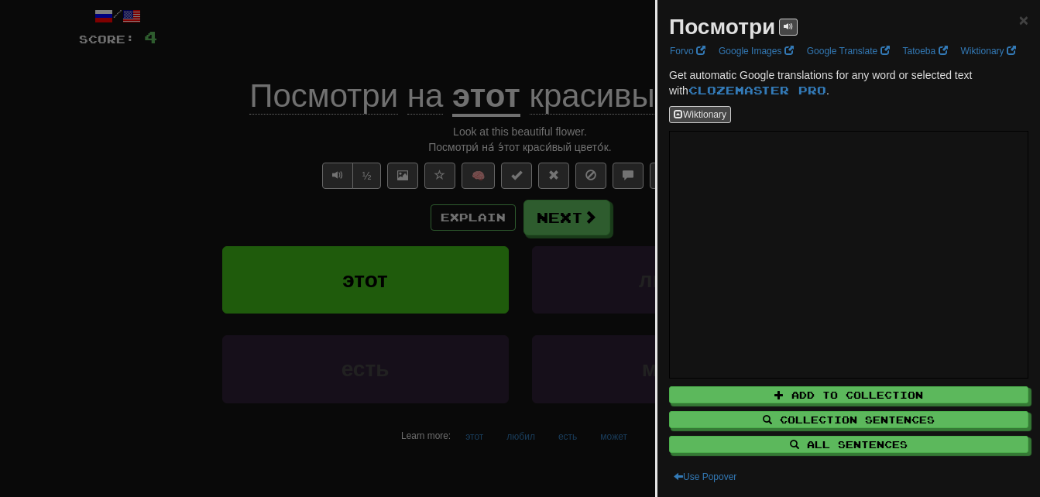
click at [561, 54] on div at bounding box center [520, 248] width 1040 height 497
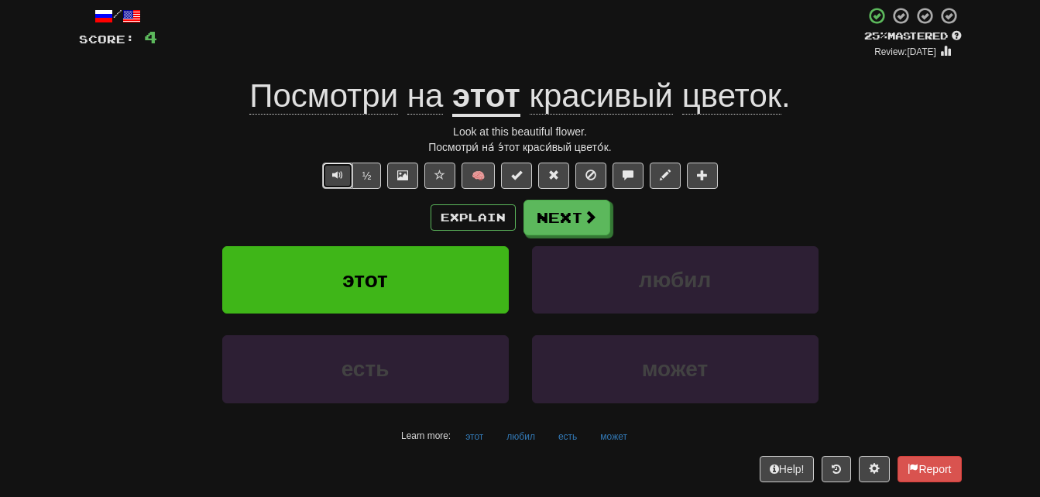
click at [327, 187] on button "Text-to-speech controls" at bounding box center [337, 176] width 31 height 26
click at [345, 176] on button "Text-to-speech controls" at bounding box center [337, 176] width 31 height 26
click at [369, 175] on button "½" at bounding box center [366, 176] width 29 height 26
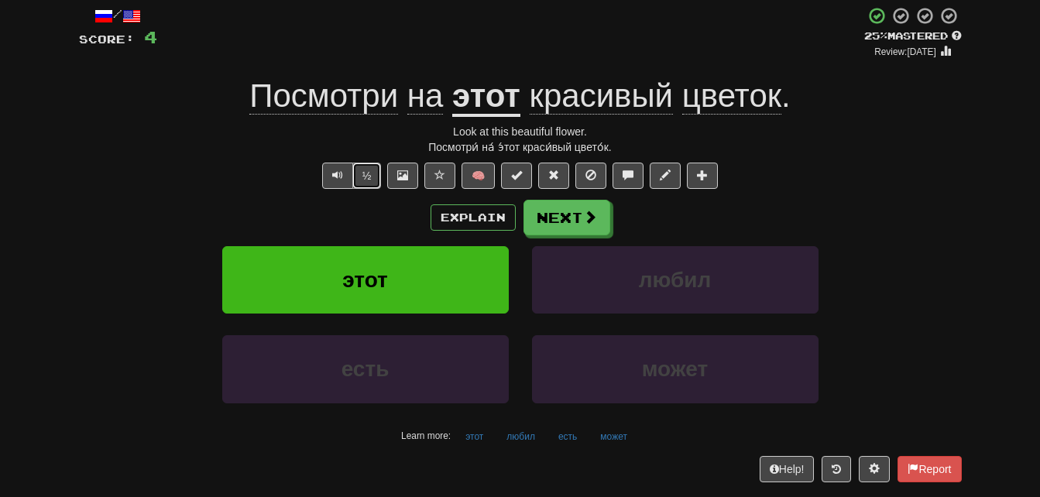
click at [369, 175] on button "½" at bounding box center [366, 176] width 29 height 26
drag, startPoint x: 369, startPoint y: 175, endPoint x: 333, endPoint y: 170, distance: 36.0
click at [333, 170] on span "Text-to-speech controls" at bounding box center [337, 175] width 11 height 11
click at [484, 216] on button "Explain" at bounding box center [473, 217] width 85 height 26
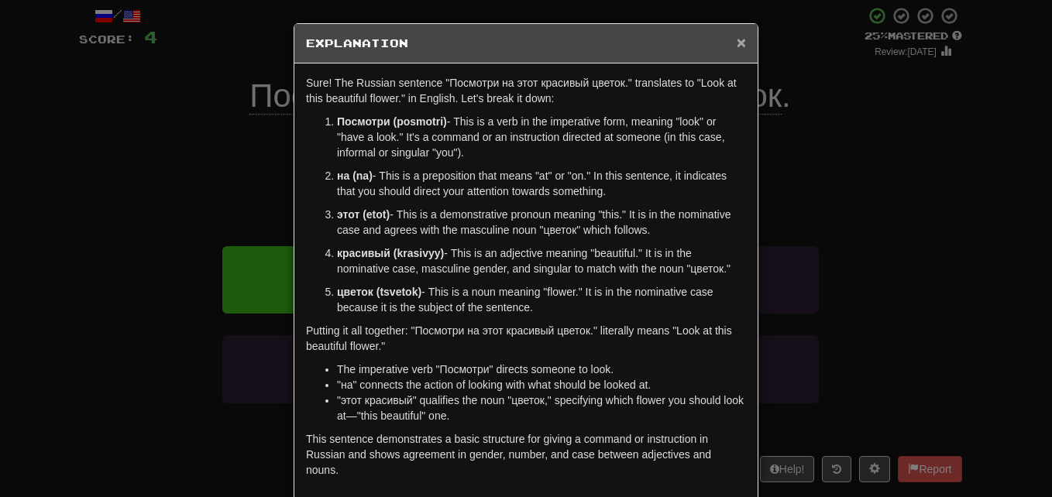
click at [736, 43] on span "×" at bounding box center [740, 42] width 9 height 18
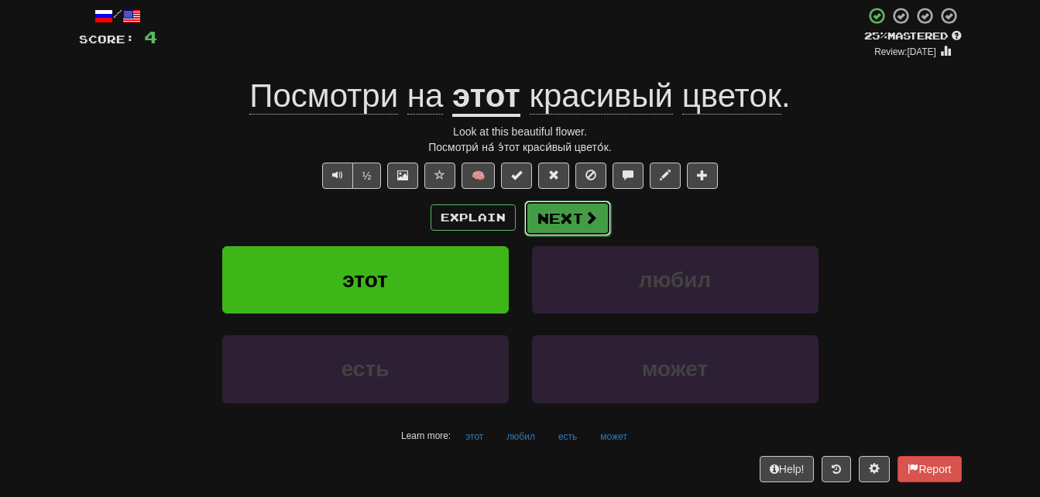
click at [585, 217] on span at bounding box center [591, 218] width 14 height 14
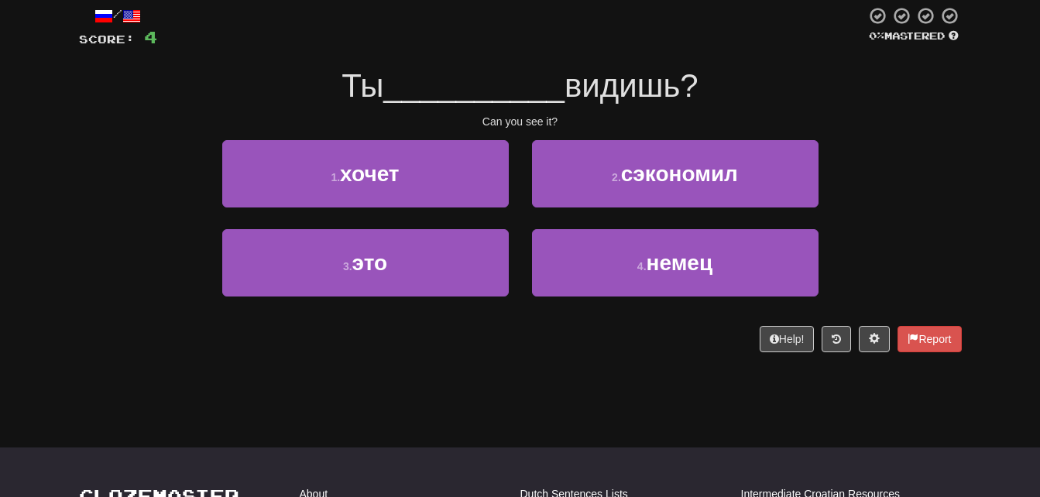
click at [358, 88] on span "Ты" at bounding box center [362, 85] width 42 height 36
click at [835, 333] on button at bounding box center [836, 339] width 29 height 26
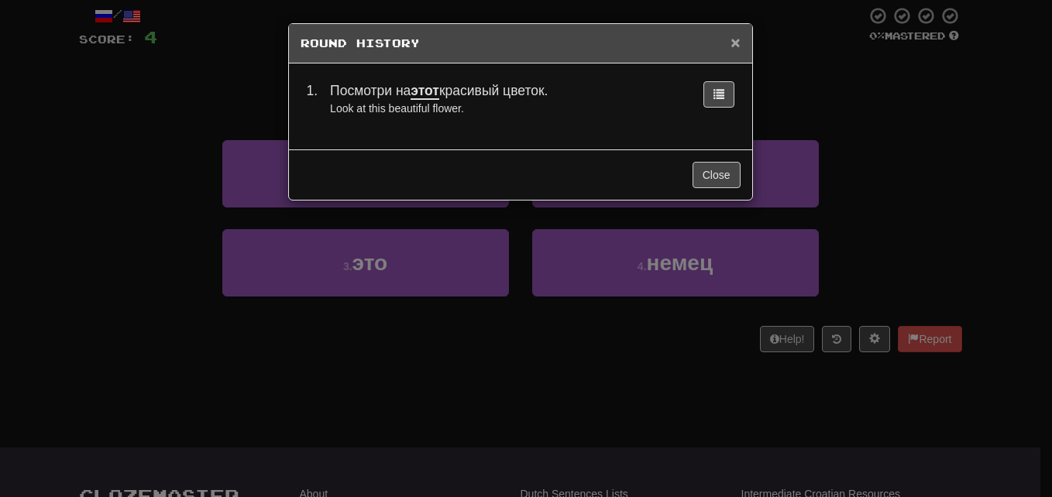
click at [733, 41] on span "×" at bounding box center [734, 42] width 9 height 18
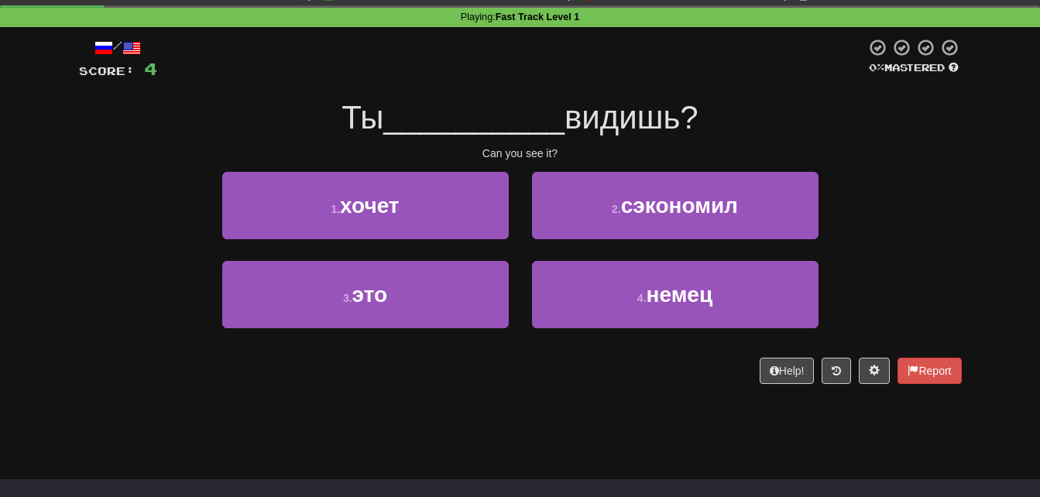
scroll to position [55, 0]
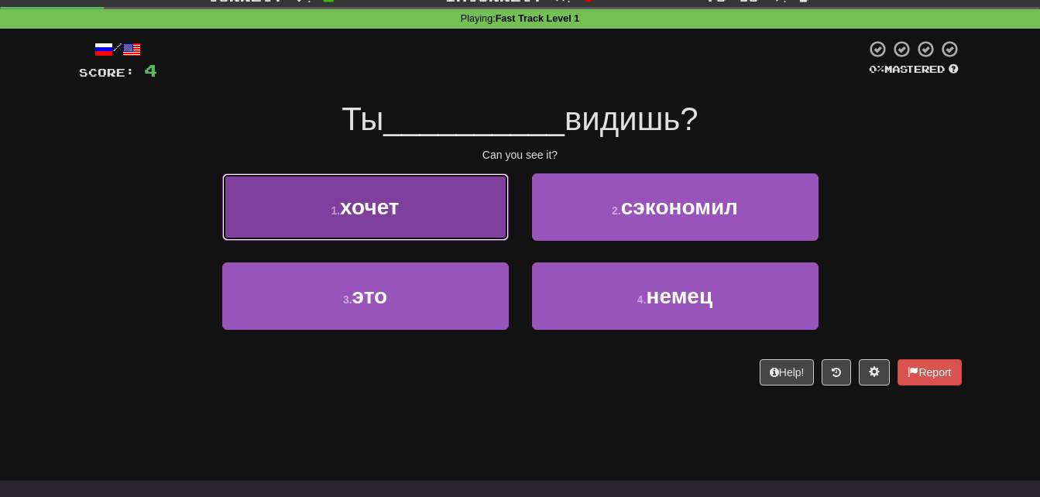
click at [401, 216] on button "1 . хочет" at bounding box center [365, 206] width 287 height 67
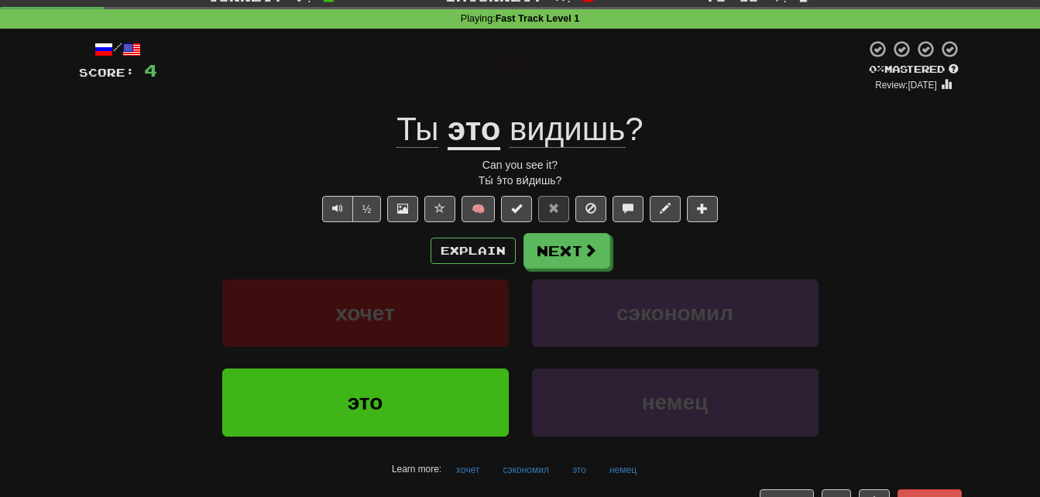
click at [428, 126] on span "Ты" at bounding box center [417, 129] width 42 height 37
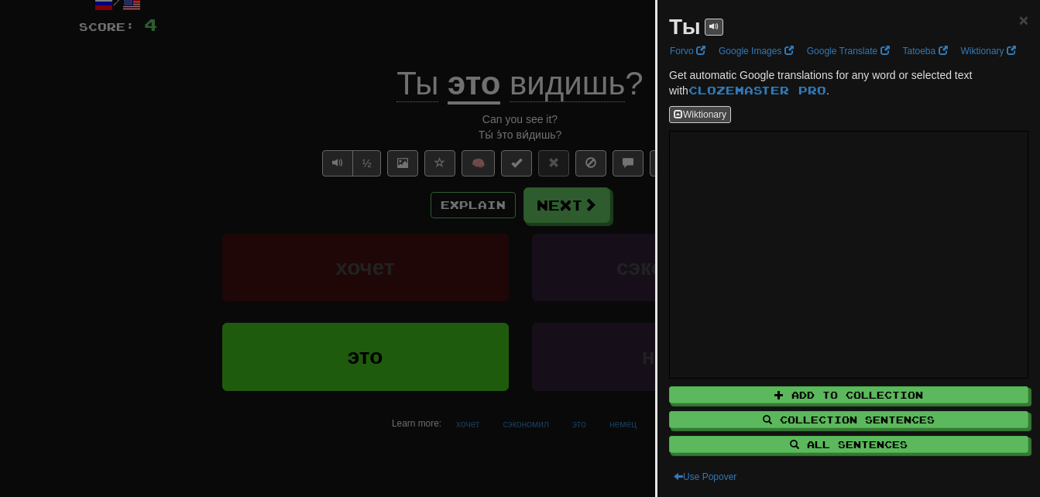
scroll to position [72, 0]
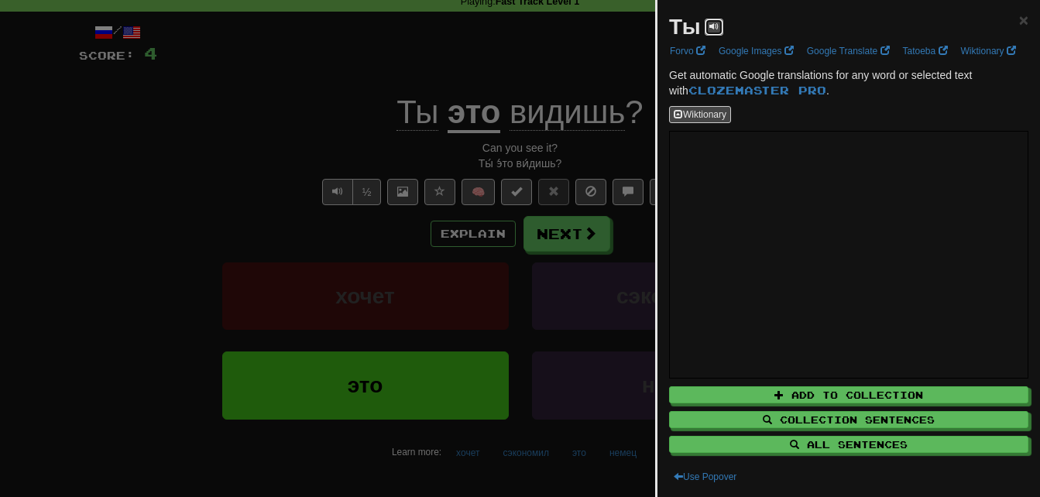
click at [716, 26] on span at bounding box center [713, 26] width 9 height 9
click at [711, 23] on span at bounding box center [713, 26] width 9 height 9
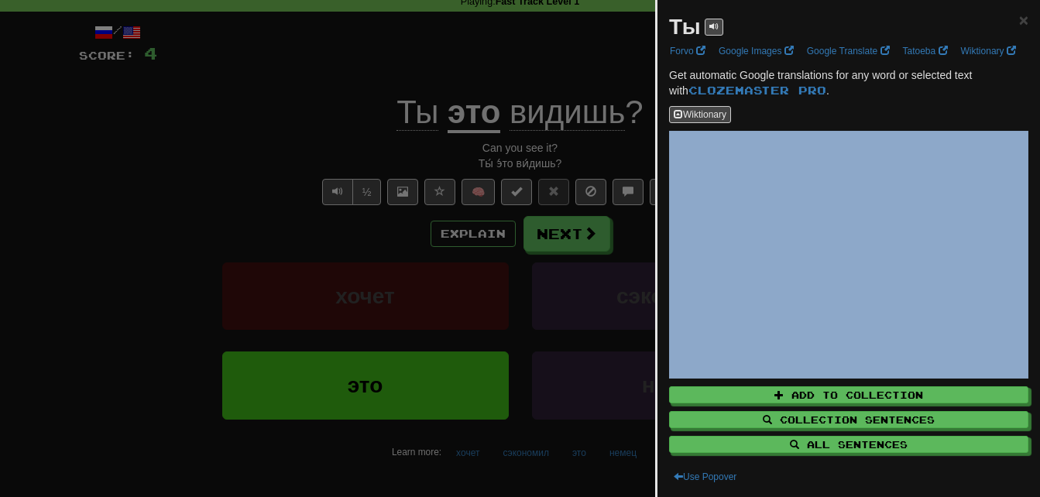
drag, startPoint x: 733, startPoint y: 408, endPoint x: 675, endPoint y: 303, distance: 119.9
click at [105, 65] on body "Dashboard Clozemaster ThrummingGrass1592 / Toggle Dropdown Dashboard Leaderboar…" at bounding box center [520, 499] width 1040 height 1142
click at [710, 22] on span at bounding box center [713, 26] width 9 height 9
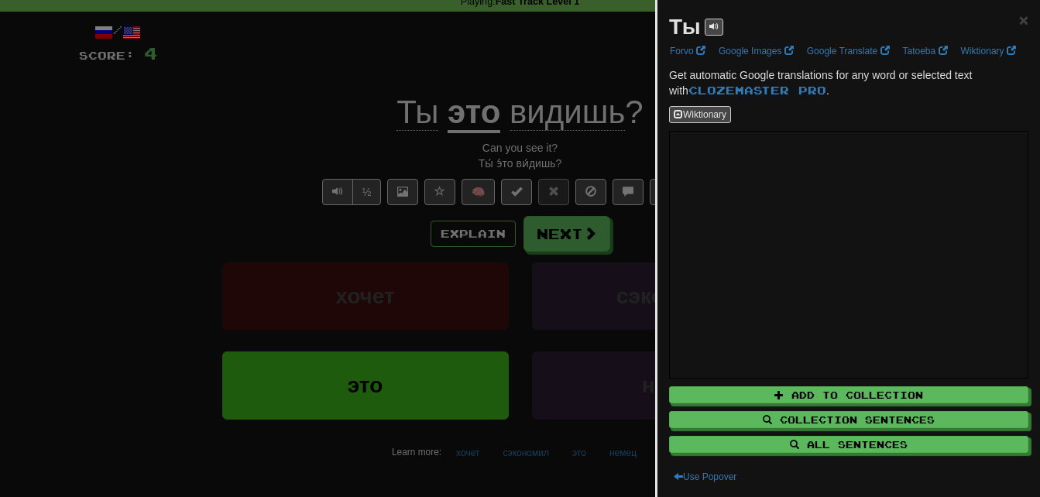
click at [586, 72] on div at bounding box center [520, 248] width 1040 height 497
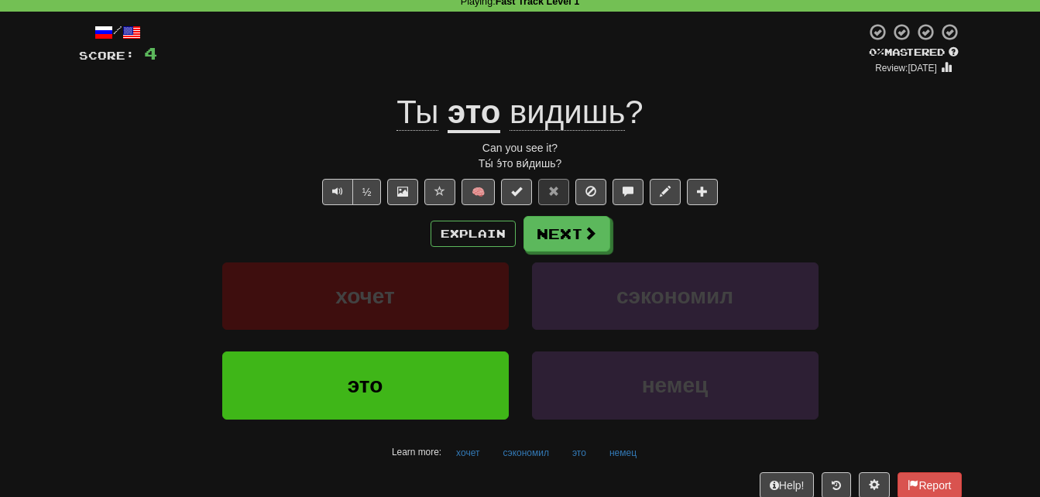
click at [477, 112] on u "это" at bounding box center [474, 113] width 53 height 39
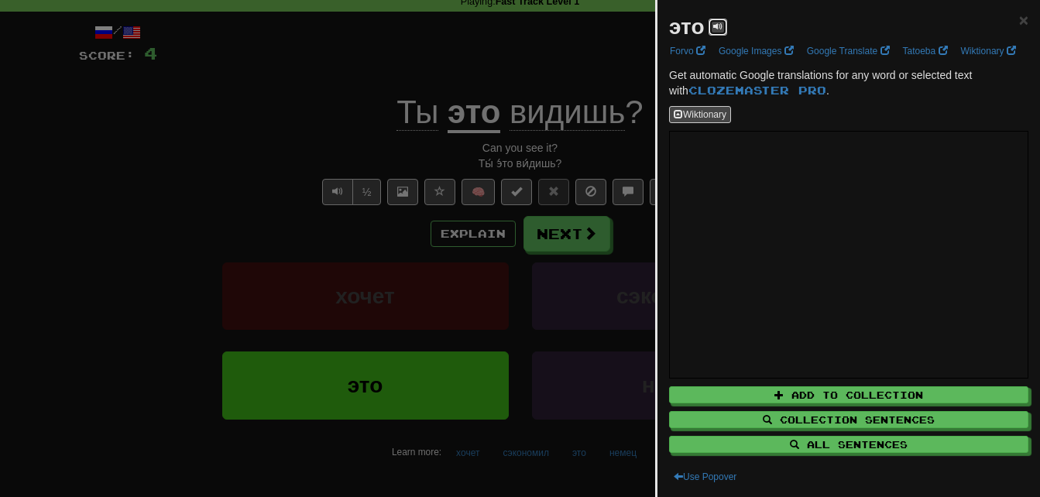
click at [709, 22] on button at bounding box center [718, 27] width 19 height 17
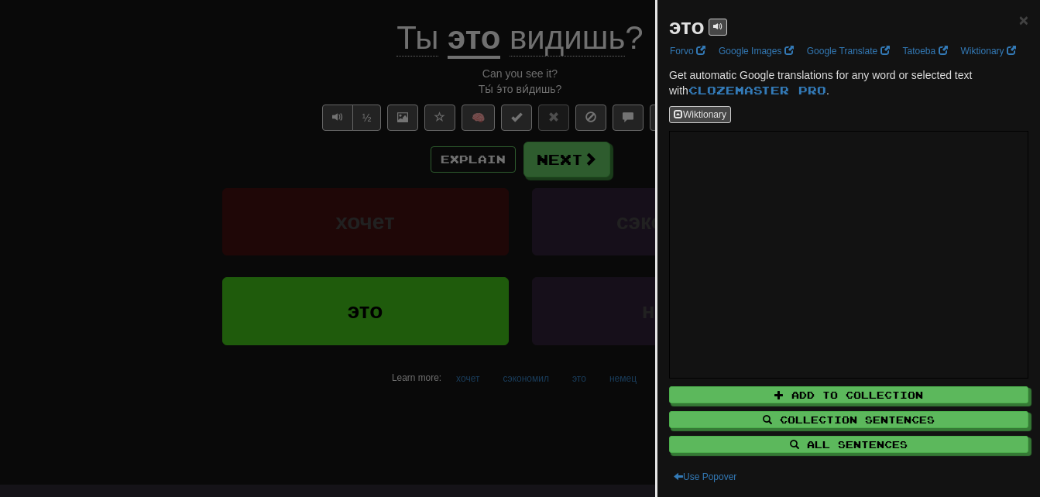
scroll to position [154, 0]
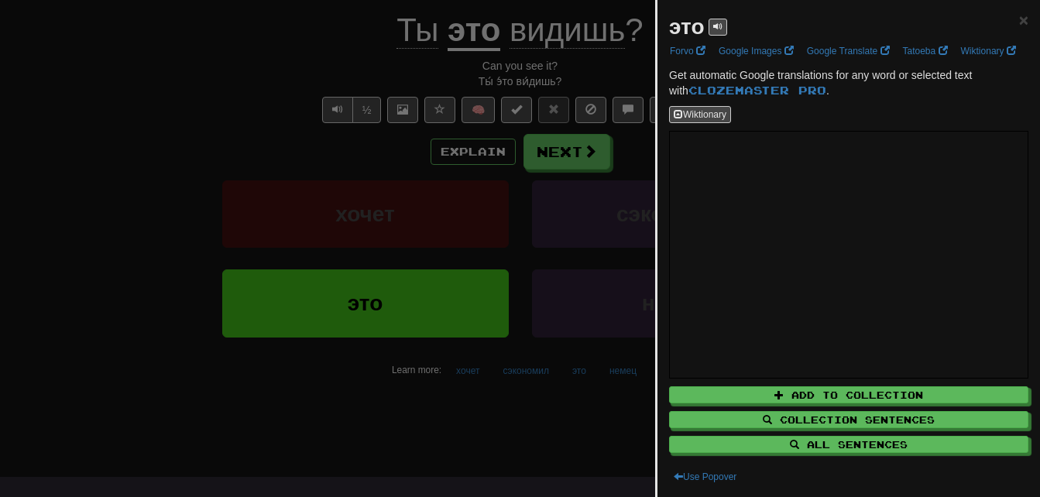
click at [536, 269] on div at bounding box center [520, 248] width 1040 height 497
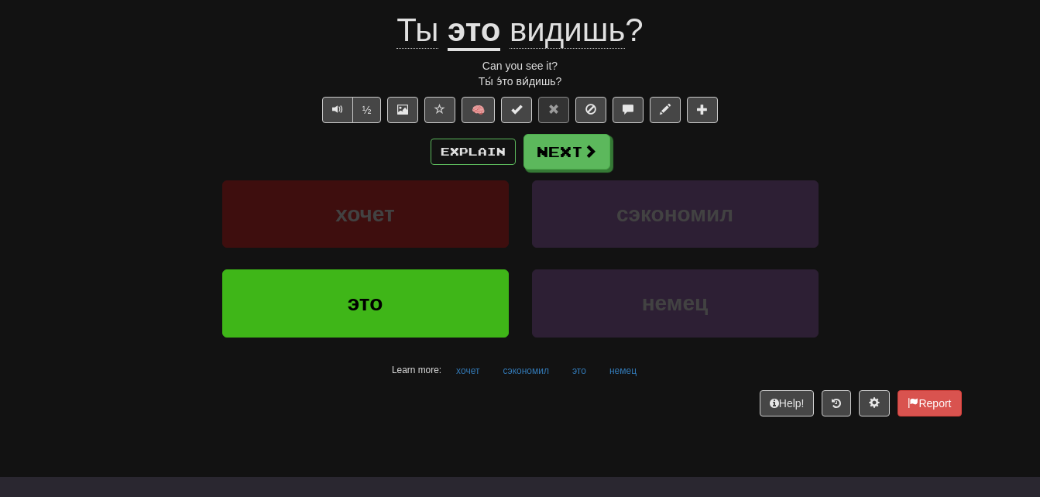
click at [553, 12] on span "видишь" at bounding box center [567, 30] width 115 height 37
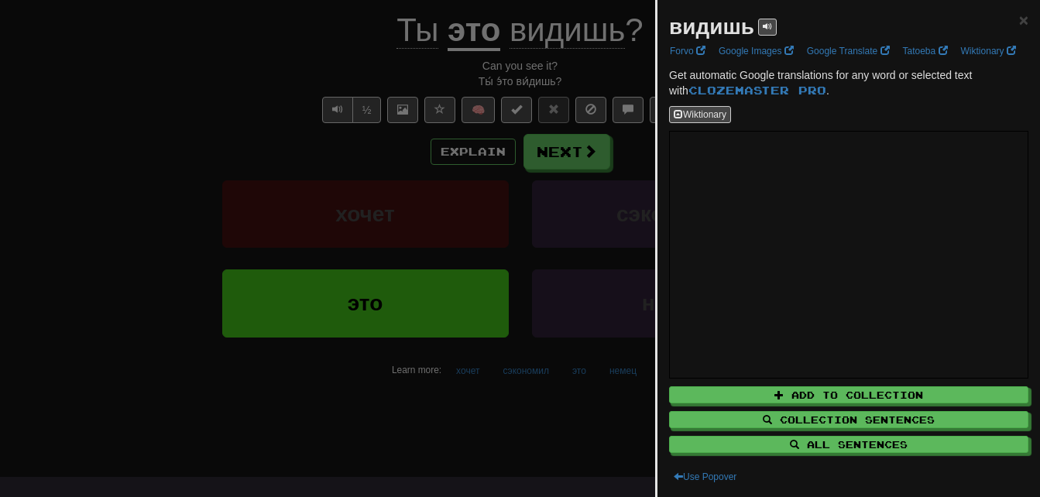
click at [766, 18] on div "видишь" at bounding box center [723, 27] width 108 height 31
click at [769, 22] on span at bounding box center [767, 26] width 9 height 9
drag, startPoint x: 769, startPoint y: 21, endPoint x: 749, endPoint y: 23, distance: 20.3
click at [749, 23] on strong "видишь" at bounding box center [711, 27] width 85 height 24
click at [764, 23] on span at bounding box center [767, 26] width 9 height 9
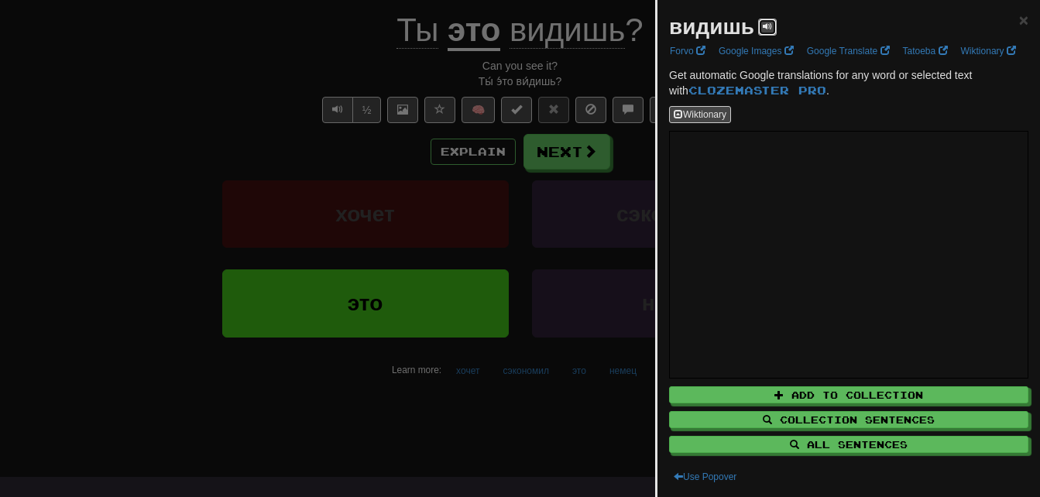
click at [764, 23] on span at bounding box center [767, 26] width 9 height 9
click at [767, 26] on span at bounding box center [767, 26] width 9 height 9
click at [641, 60] on div at bounding box center [520, 248] width 1040 height 497
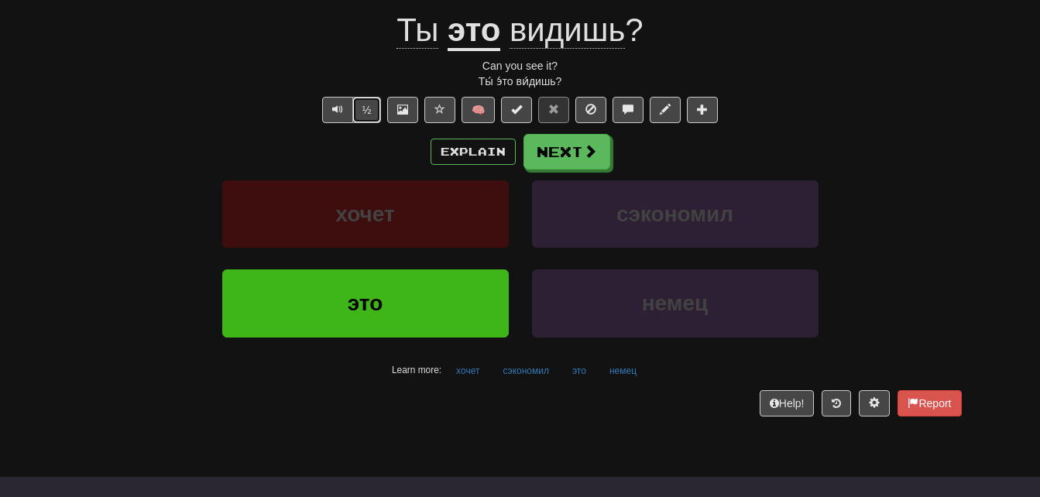
click at [371, 112] on button "½" at bounding box center [366, 110] width 29 height 26
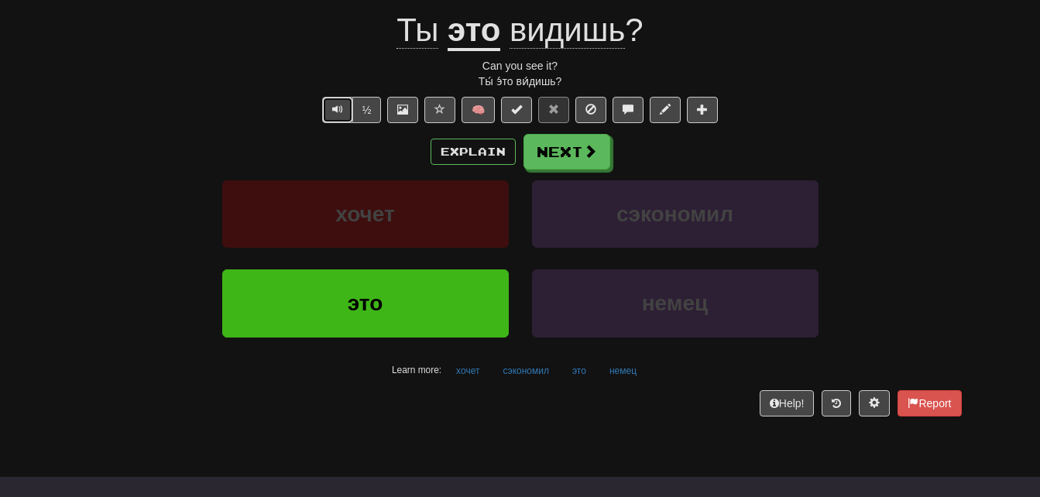
click at [336, 110] on span "Text-to-speech controls" at bounding box center [337, 109] width 11 height 11
click at [374, 108] on button "½" at bounding box center [366, 110] width 29 height 26
click at [447, 151] on button "Explain" at bounding box center [473, 152] width 85 height 26
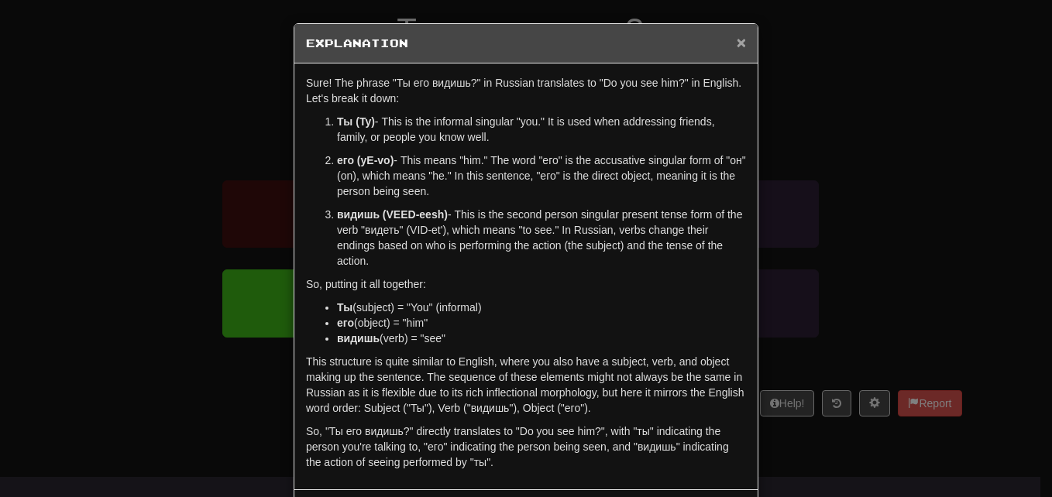
click at [737, 39] on span "×" at bounding box center [740, 42] width 9 height 18
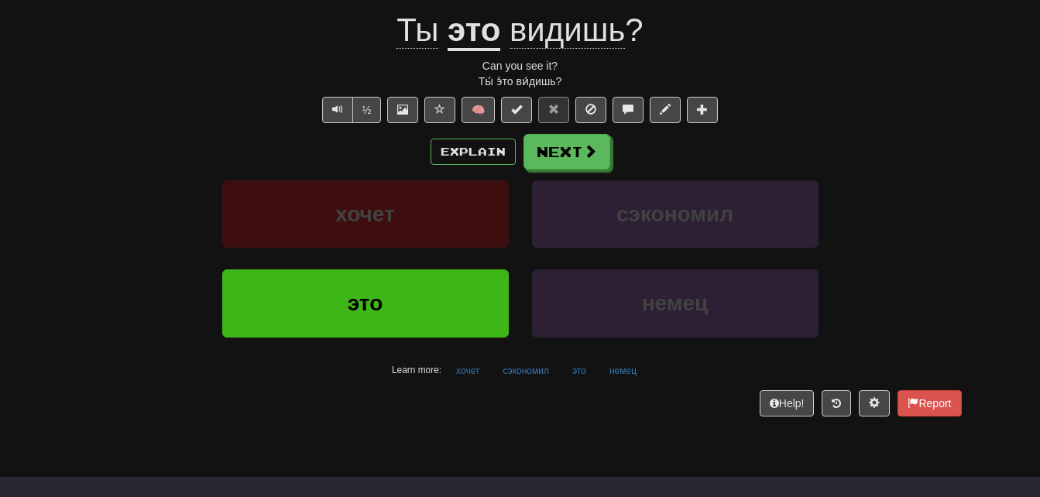
click at [420, 33] on span "Ты" at bounding box center [417, 30] width 42 height 37
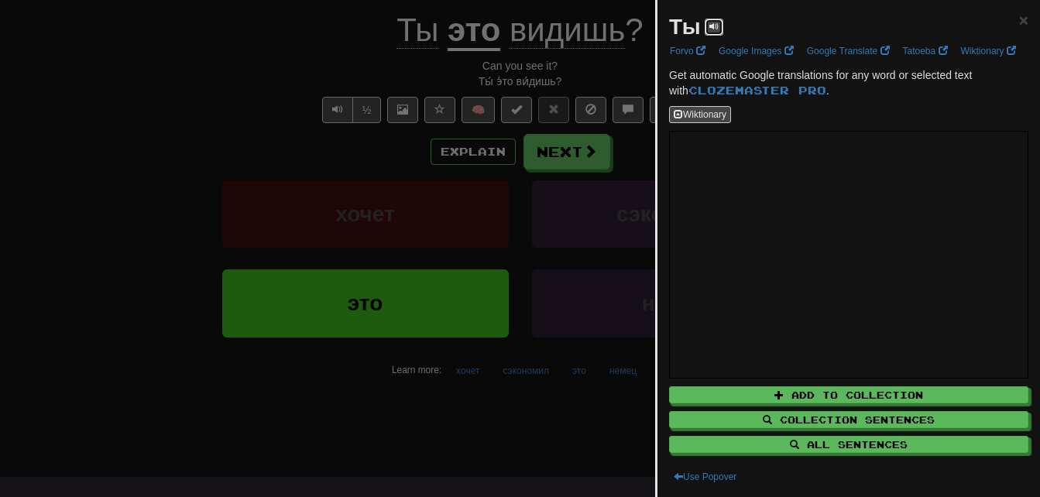
click at [715, 24] on span at bounding box center [713, 26] width 9 height 9
click at [716, 26] on span at bounding box center [713, 26] width 9 height 9
click at [593, 50] on div at bounding box center [520, 248] width 1040 height 497
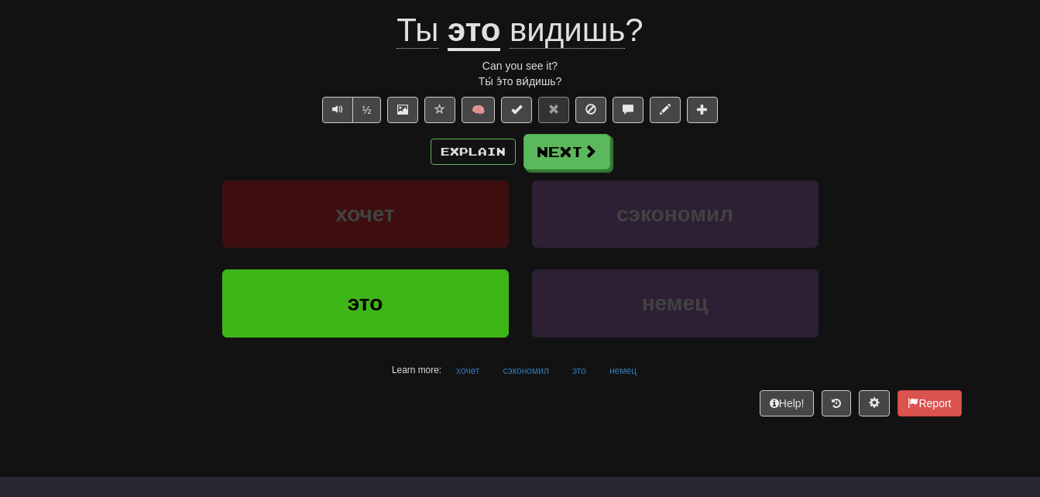
click at [458, 37] on u "это" at bounding box center [474, 31] width 53 height 39
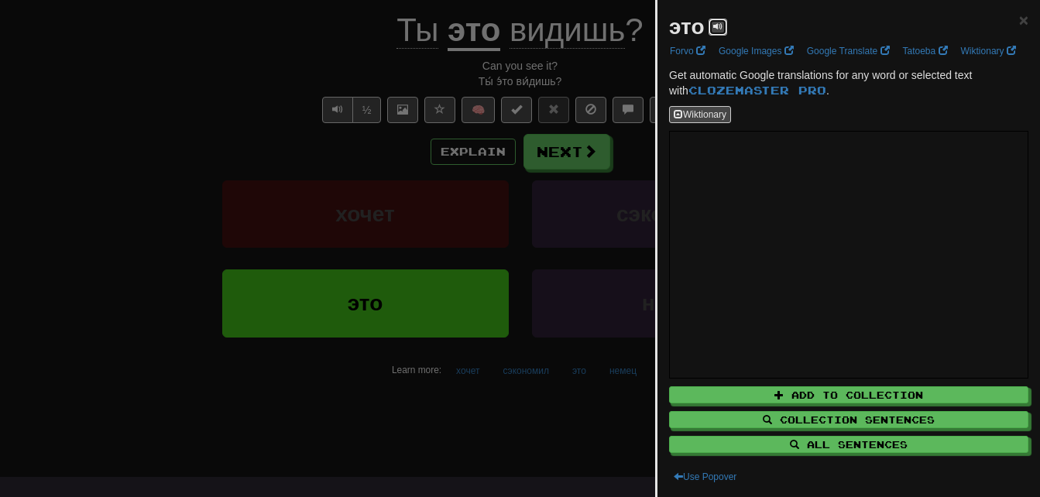
click at [716, 33] on button at bounding box center [718, 27] width 19 height 17
click at [597, 74] on div at bounding box center [520, 248] width 1040 height 497
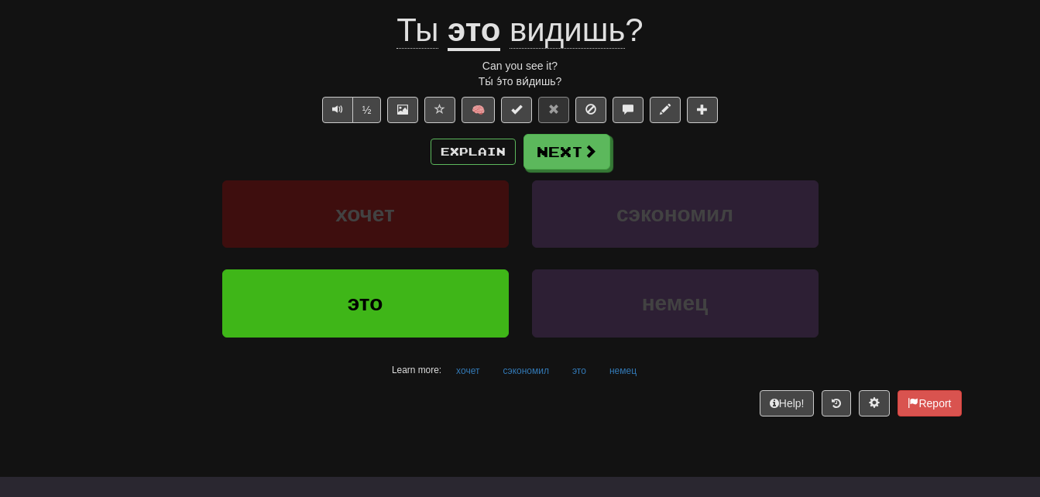
click at [582, 40] on span "видишь" at bounding box center [567, 30] width 115 height 37
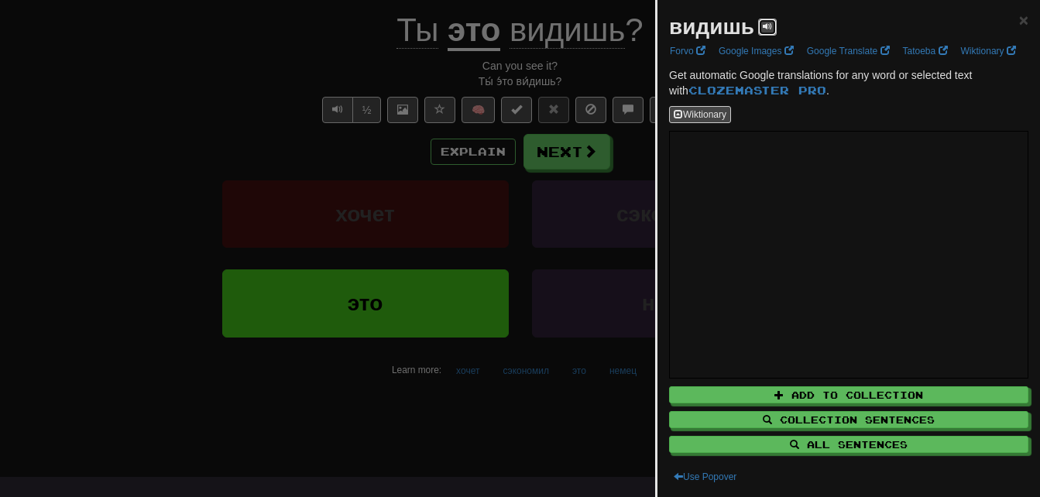
click at [767, 30] on span at bounding box center [767, 26] width 9 height 9
click at [591, 70] on div at bounding box center [520, 248] width 1040 height 497
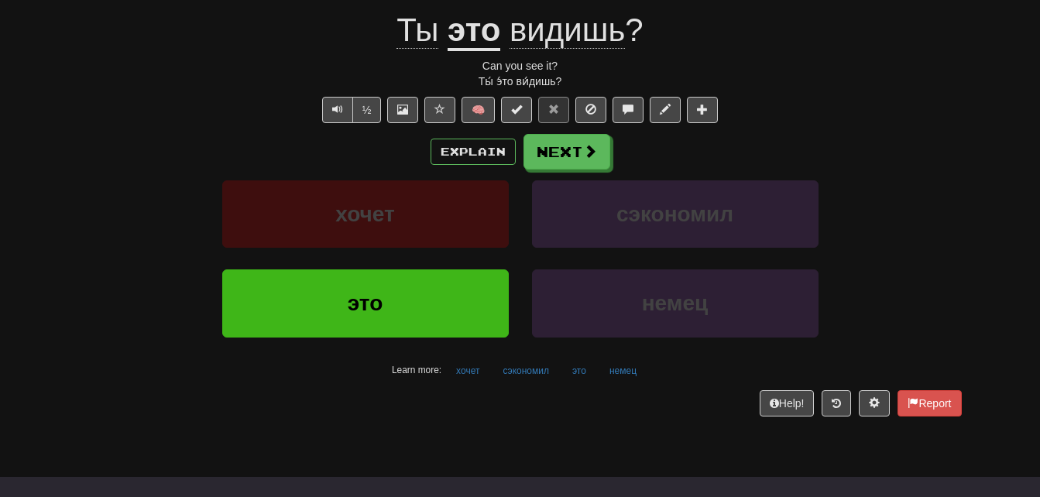
click at [415, 39] on span "Ты" at bounding box center [417, 30] width 42 height 37
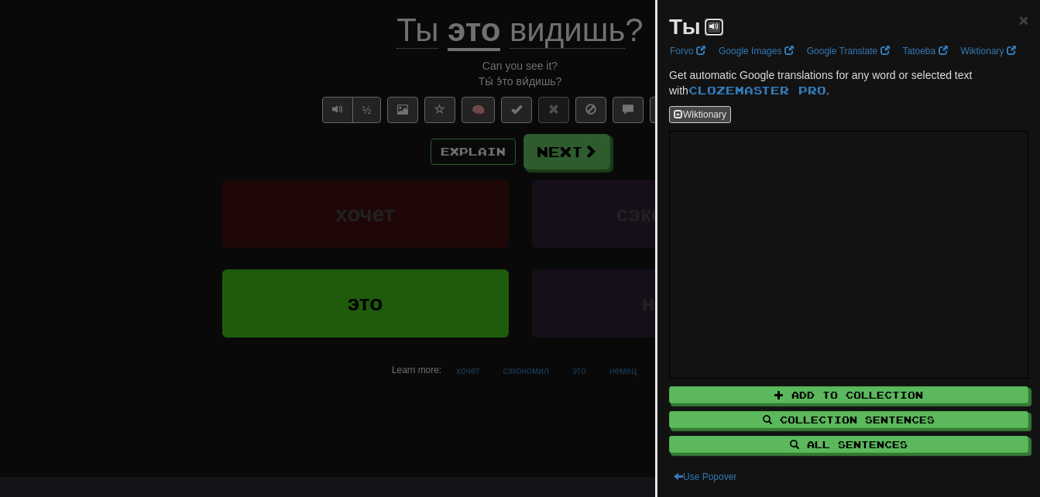
click at [714, 31] on span at bounding box center [713, 26] width 9 height 9
click at [714, 28] on span at bounding box center [713, 26] width 9 height 9
click at [715, 29] on span at bounding box center [713, 26] width 9 height 9
click at [715, 30] on span at bounding box center [713, 26] width 9 height 9
click at [717, 19] on button at bounding box center [714, 27] width 19 height 17
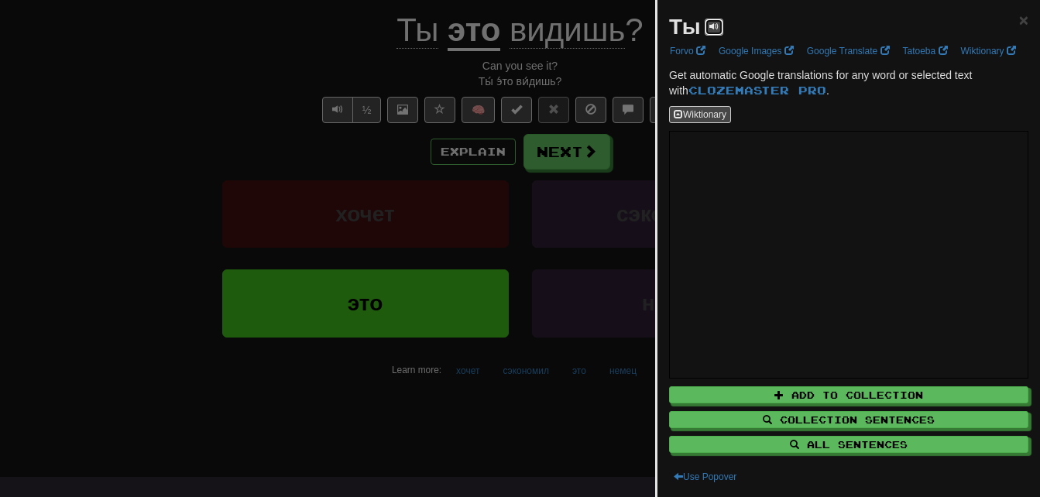
click at [716, 19] on button at bounding box center [714, 27] width 19 height 17
click at [575, 42] on div at bounding box center [520, 248] width 1040 height 497
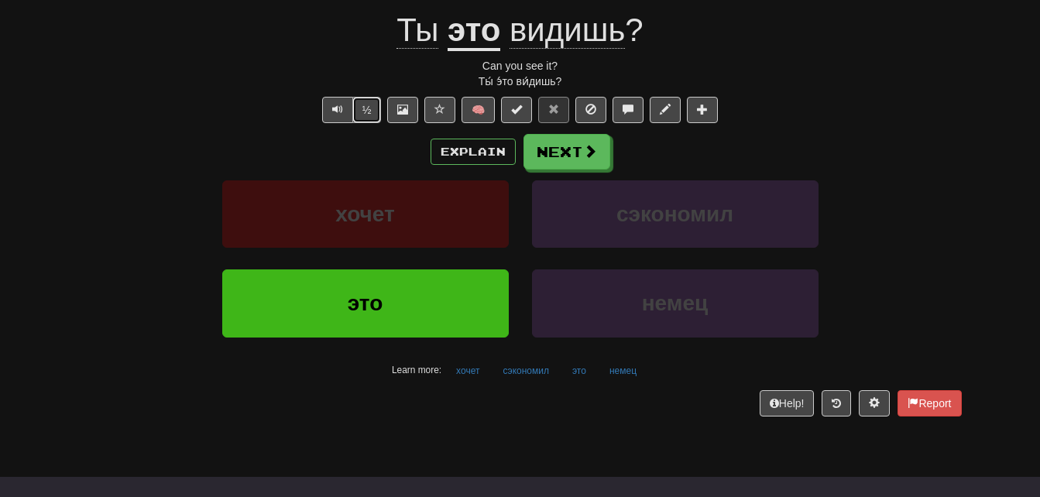
click at [359, 109] on button "½" at bounding box center [366, 110] width 29 height 26
click at [570, 149] on button "Next" at bounding box center [567, 153] width 87 height 36
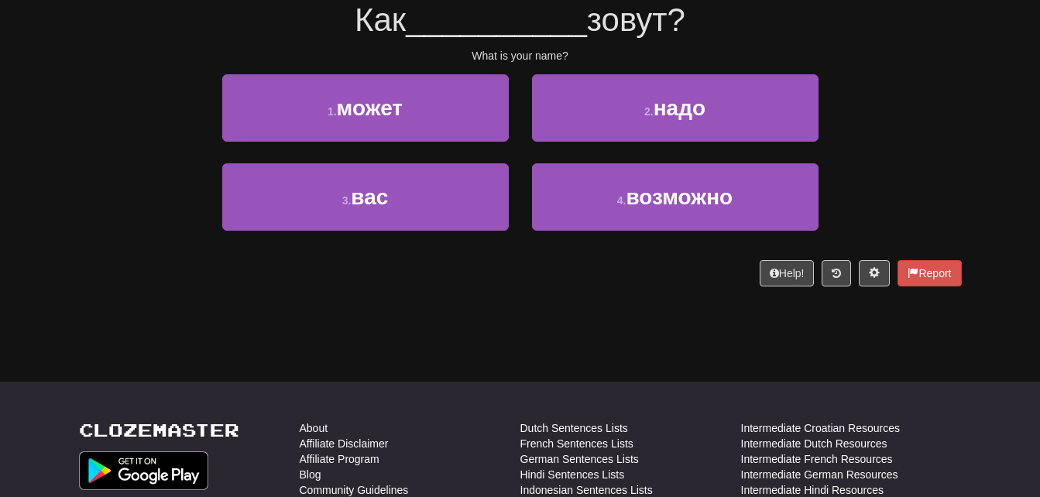
scroll to position [144, 0]
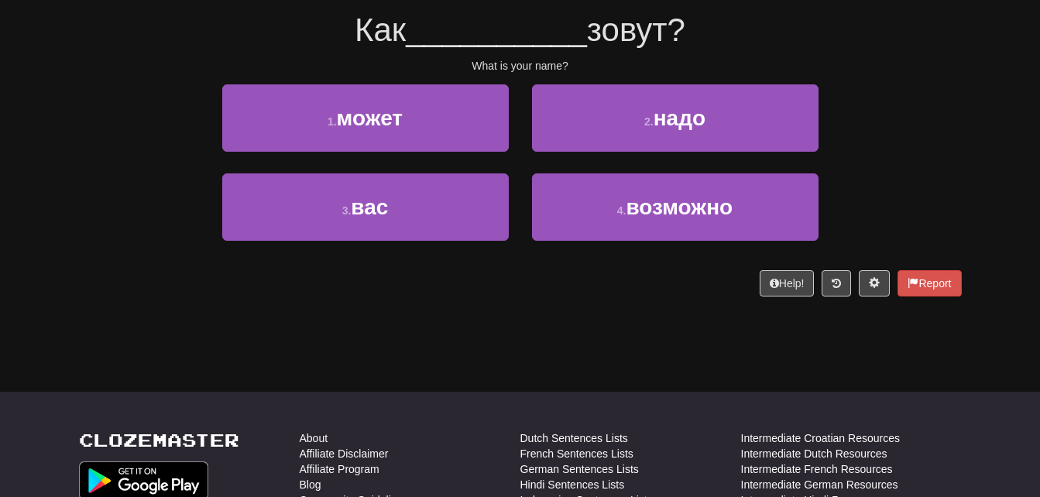
click at [373, 29] on span "Как" at bounding box center [380, 30] width 51 height 36
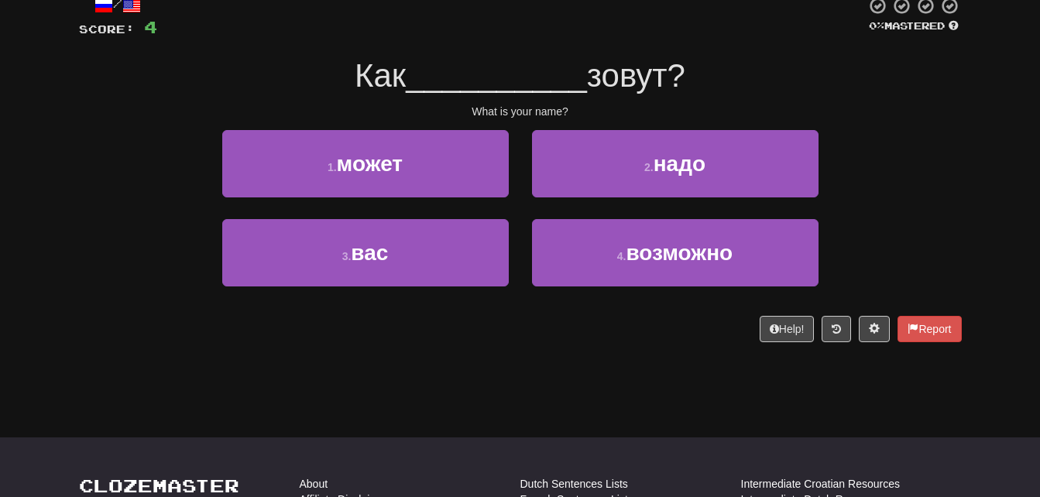
scroll to position [81, 0]
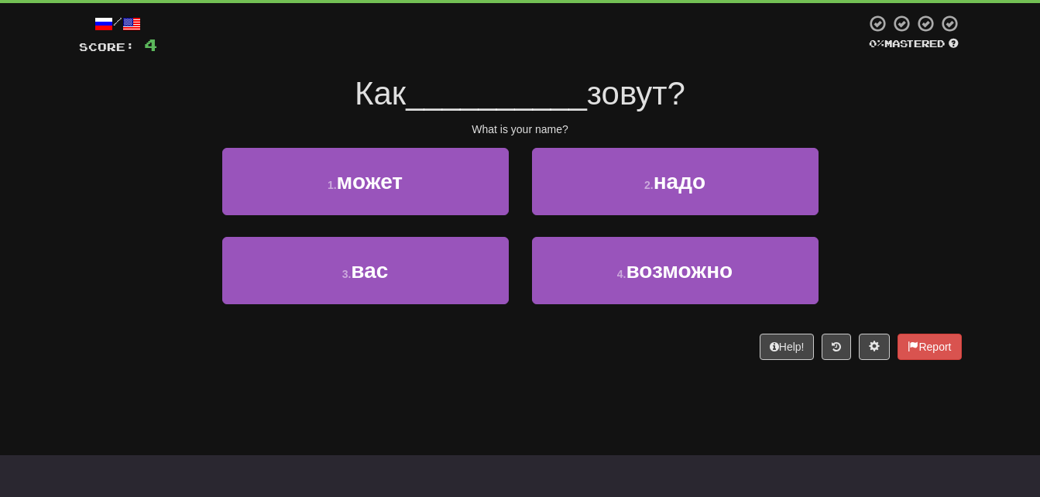
click at [922, 46] on div "0 % Mastered" at bounding box center [914, 44] width 96 height 14
click at [379, 112] on span "Как" at bounding box center [380, 93] width 51 height 36
click at [382, 97] on span "Как" at bounding box center [380, 93] width 51 height 36
click at [630, 103] on span "зовут?" at bounding box center [636, 93] width 98 height 36
click at [779, 353] on button "Help!" at bounding box center [787, 347] width 55 height 26
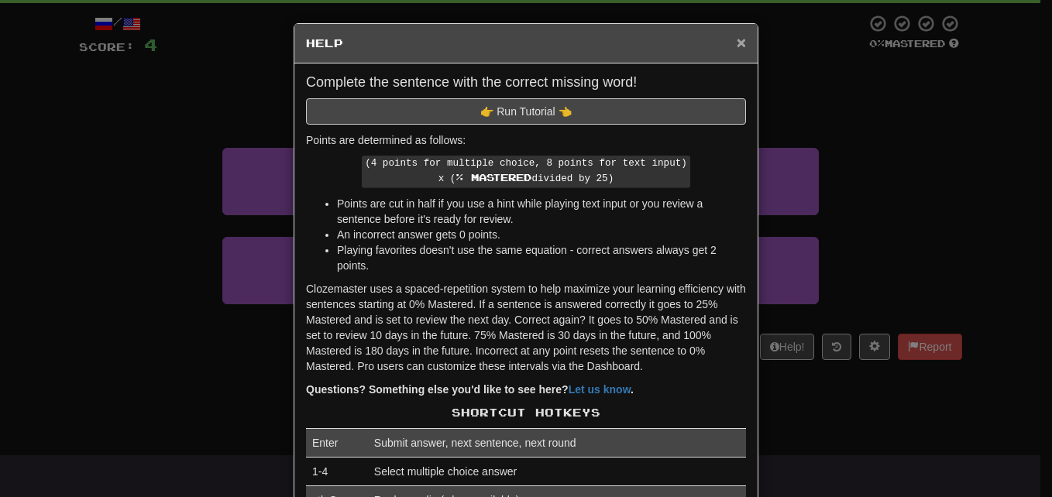
click at [736, 39] on span "×" at bounding box center [740, 42] width 9 height 18
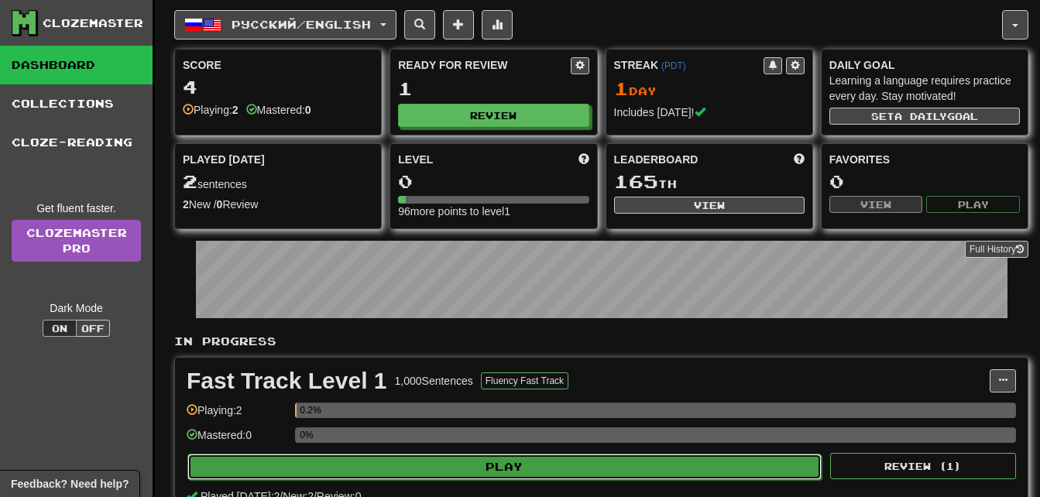
click at [780, 465] on button "Play" at bounding box center [504, 467] width 634 height 26
select select "**"
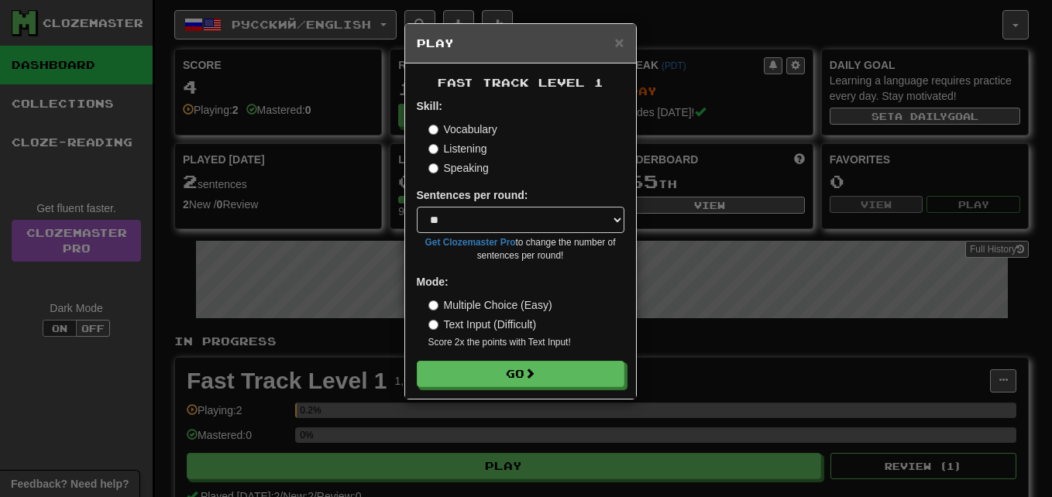
click at [465, 147] on label "Listening" at bounding box center [457, 148] width 59 height 15
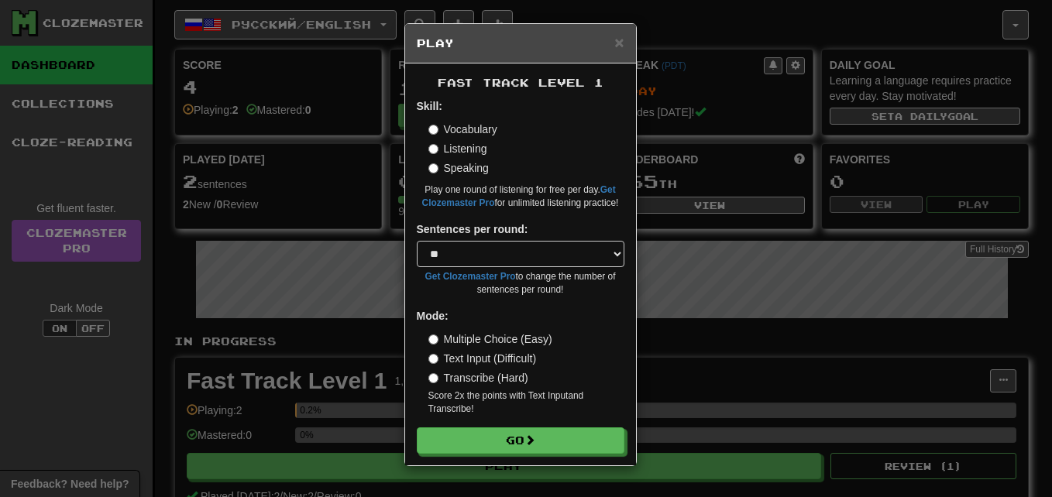
click at [475, 161] on label "Speaking" at bounding box center [458, 167] width 60 height 15
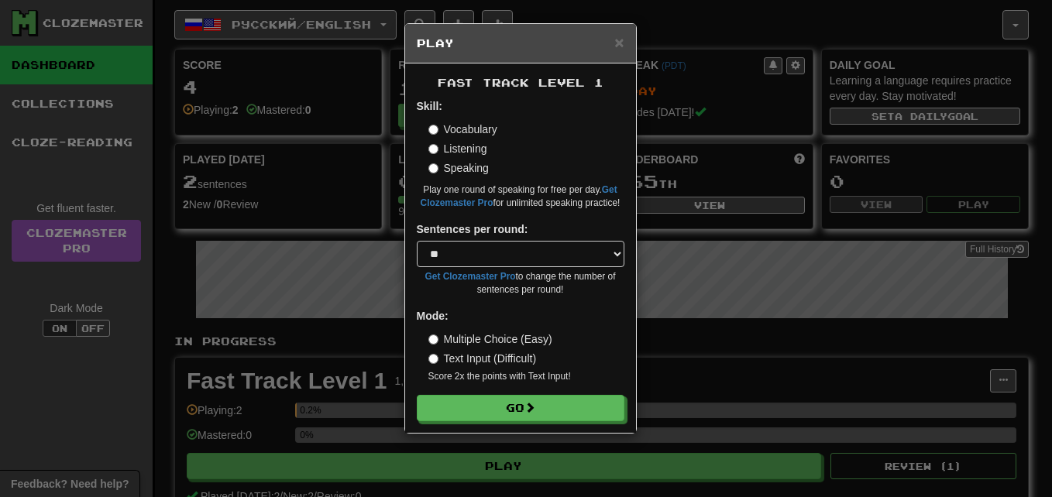
click at [474, 126] on label "Vocabulary" at bounding box center [462, 129] width 69 height 15
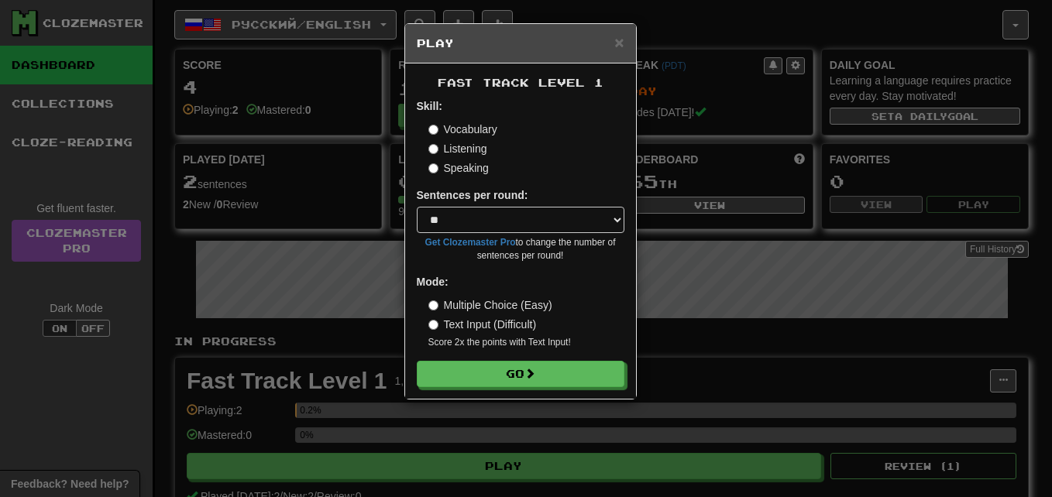
click at [504, 326] on label "Text Input (Difficult)" at bounding box center [482, 324] width 108 height 15
click at [510, 310] on label "Multiple Choice (Easy)" at bounding box center [490, 304] width 124 height 15
click at [619, 36] on span "×" at bounding box center [618, 42] width 9 height 18
